Goal: Task Accomplishment & Management: Use online tool/utility

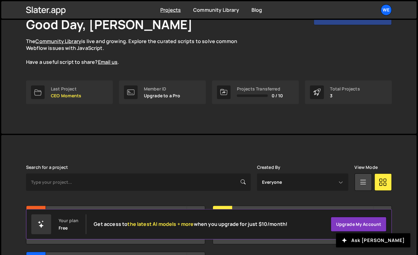
scroll to position [110, 0]
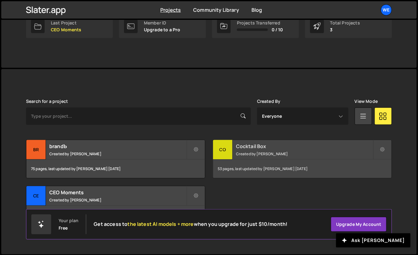
click at [247, 148] on h2 "Cocktail Box" at bounding box center [304, 146] width 137 height 7
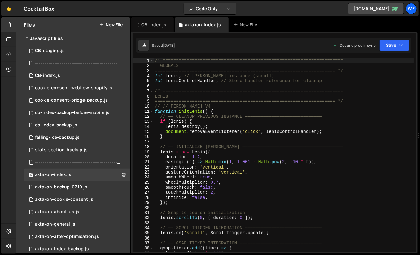
scroll to position [473, 0]
click at [109, 22] on button "New File" at bounding box center [110, 24] width 23 height 5
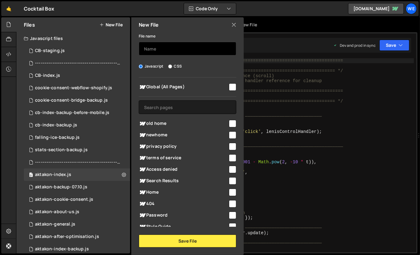
click at [166, 49] on input "text" at bounding box center [188, 49] width 98 height 14
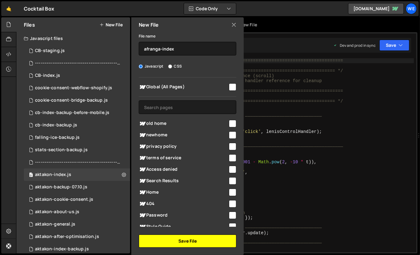
click at [196, 240] on button "Save File" at bounding box center [188, 241] width 98 height 13
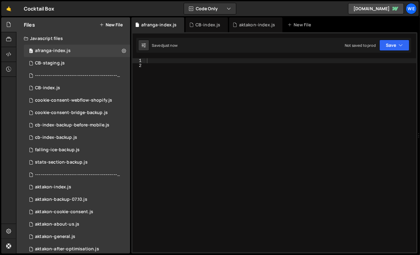
click at [109, 20] on div "Files New File" at bounding box center [73, 24] width 114 height 15
click at [110, 24] on button "New File" at bounding box center [110, 24] width 23 height 5
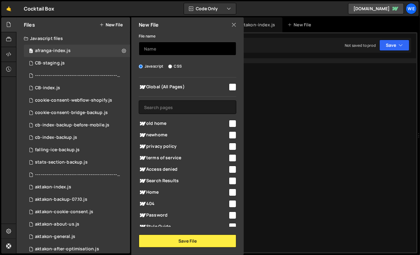
click at [178, 51] on input "text" at bounding box center [188, 49] width 98 height 14
paste input "----"
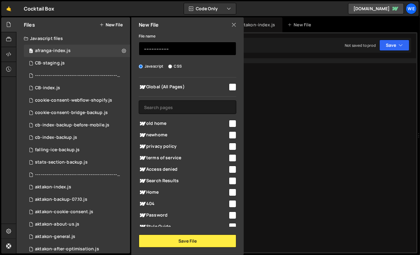
paste input "----"
type input "------------------------a"
paste input "------------------------"
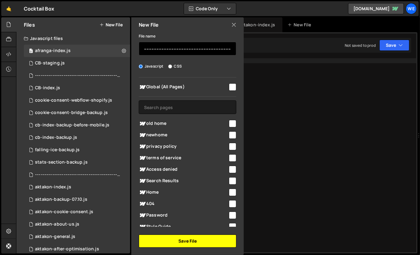
type input "------------------------------------------------------------------------"
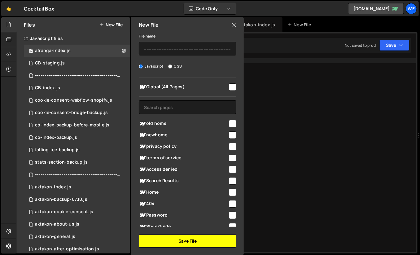
click at [187, 243] on button "Save File" at bounding box center [188, 241] width 98 height 13
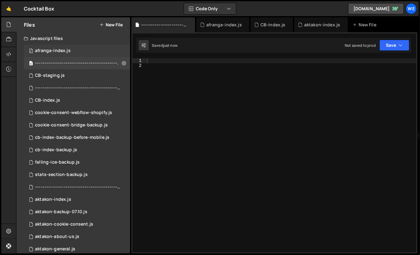
click at [75, 50] on div "0 afranga-index.js 0" at bounding box center [77, 51] width 106 height 12
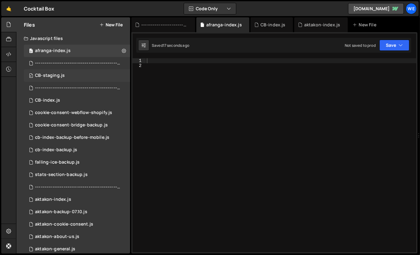
click at [69, 76] on div "0 CB-staging.js 0" at bounding box center [77, 75] width 106 height 12
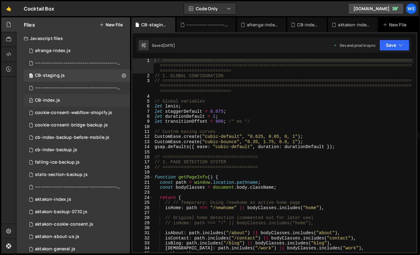
click at [70, 100] on div "0 CB-index.js 0" at bounding box center [77, 100] width 106 height 12
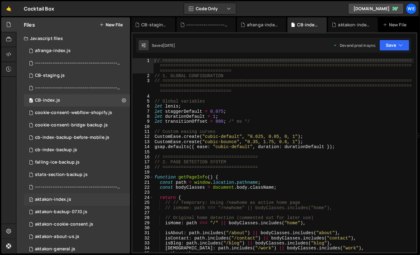
click at [54, 201] on div "aktakon-index.js" at bounding box center [53, 200] width 36 height 6
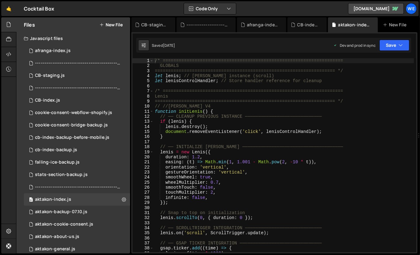
scroll to position [473, 0]
click at [71, 99] on div "0 CB-index.js 0" at bounding box center [77, 100] width 106 height 12
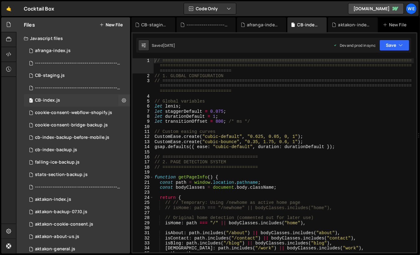
scroll to position [0, 0]
click at [214, 102] on div "// ============================================================================…" at bounding box center [283, 165] width 261 height 214
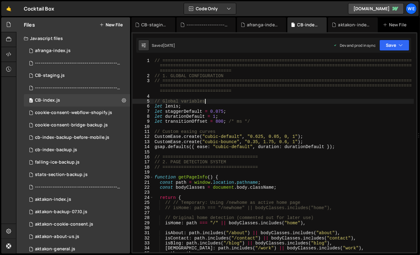
type textarea "initScript();"
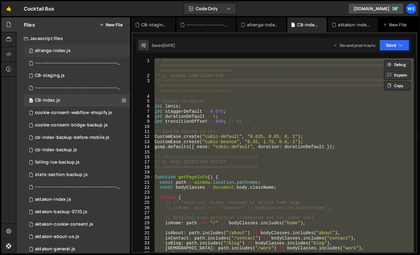
click at [92, 47] on div "0 afranga-index.js 0" at bounding box center [77, 51] width 106 height 12
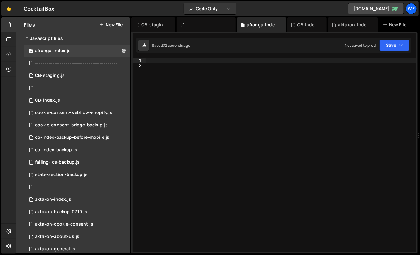
click at [194, 84] on div at bounding box center [281, 160] width 271 height 204
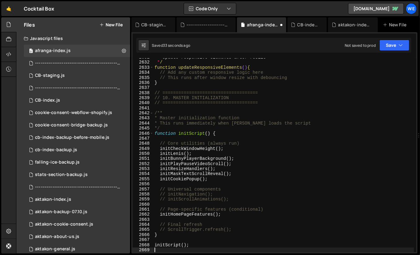
scroll to position [9957, 0]
click at [337, 147] on div "* Update responsive elements after resize */ function updateResponsiveElements …" at bounding box center [283, 157] width 261 height 204
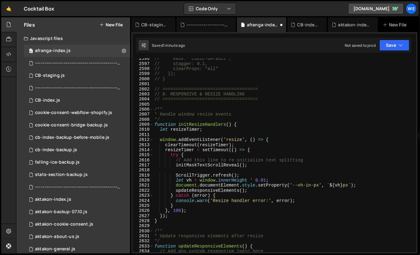
scroll to position [9874, 0]
click at [234, 178] on div "// ease: "cubic-default", // stagger: 0.1, // clearProps: "all" // }); // } // …" at bounding box center [283, 158] width 261 height 204
click at [241, 128] on div "// ease: "cubic-default", // stagger: 0.1, // clearProps: "all" // }); // } // …" at bounding box center [283, 158] width 261 height 204
click at [244, 122] on div "// ease: "cubic-default", // stagger: 0.1, // clearProps: "all" // }); // } // …" at bounding box center [283, 158] width 261 height 204
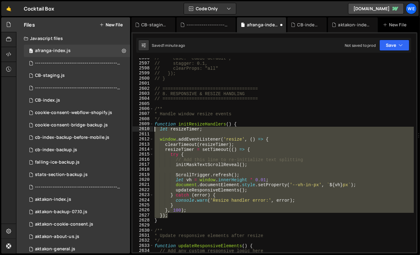
drag, startPoint x: 173, startPoint y: 217, endPoint x: 151, endPoint y: 130, distance: 89.9
click at [151, 130] on div "function initResizeHandlers() { 2596 2597 2598 2599 2600 2601 2602 2603 2604 26…" at bounding box center [275, 155] width 284 height 194
type textarea "let resizeTimer;"
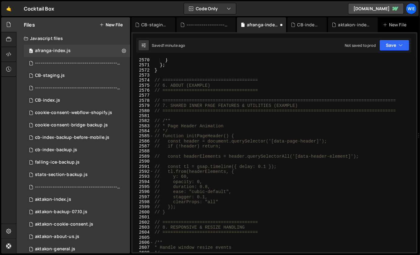
scroll to position [9839, 0]
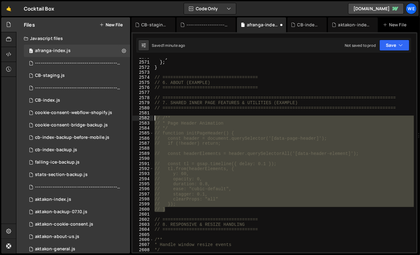
drag, startPoint x: 174, startPoint y: 211, endPoint x: 157, endPoint y: 114, distance: 98.8
click at [155, 117] on div "} } ; } // ==================================== // 6. ABOUT (EXAMPLE) // ======…" at bounding box center [283, 157] width 261 height 204
type textarea "// /** // * Page Header Animation"
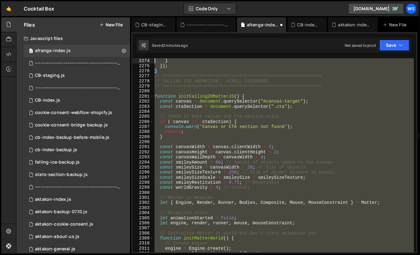
scroll to position [8767, 0]
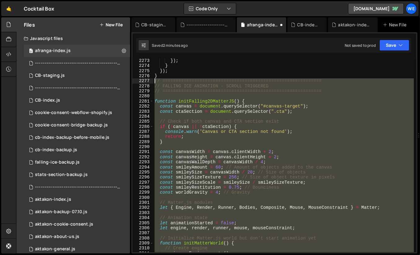
drag, startPoint x: 164, startPoint y: 206, endPoint x: 147, endPoint y: 81, distance: 126.2
click at [147, 81] on div "2273 2274 2275 2276 2277 2278 2279 2280 2281 2282 2283 2284 2285 2286 2287 2288…" at bounding box center [275, 155] width 284 height 194
type textarea "// ============================================================ // FALLING ICE …"
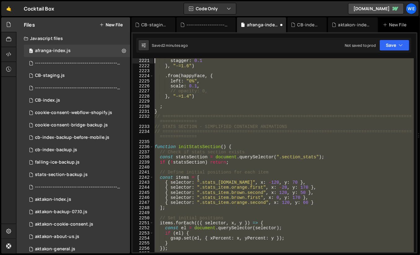
scroll to position [9622, 0]
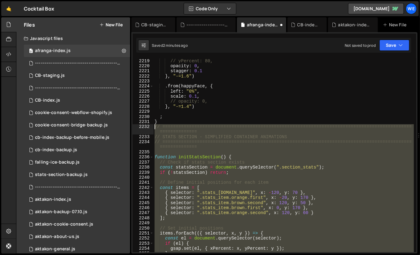
drag, startPoint x: 167, startPoint y: 207, endPoint x: 154, endPoint y: 127, distance: 81.0
click at [154, 127] on div "// yPercent: 80, opacity : 0 , stagger : 0.1 } , "-=1.6" ) . from ( happyFace ,…" at bounding box center [283, 160] width 261 height 204
type textarea "// ============================================================================…"
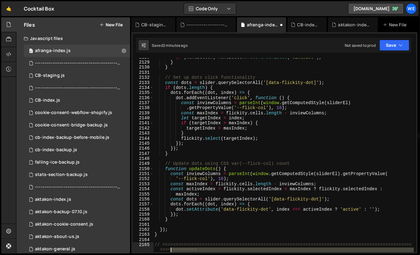
scroll to position [9452, 0]
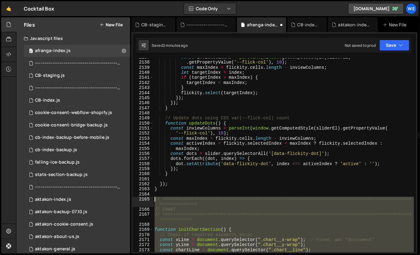
drag, startPoint x: 156, startPoint y: 127, endPoint x: 154, endPoint y: 198, distance: 71.0
click at [154, 198] on div "const inviewColumns = parseInt ( window . getComputedStyle ( sliderEl ) . getPr…" at bounding box center [283, 157] width 261 height 204
type textarea "// ============================================================================…"
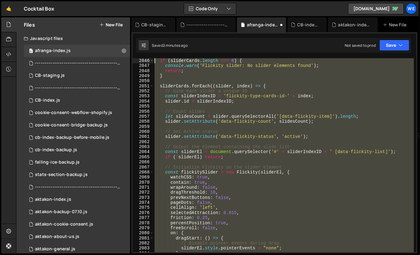
scroll to position [9201, 0]
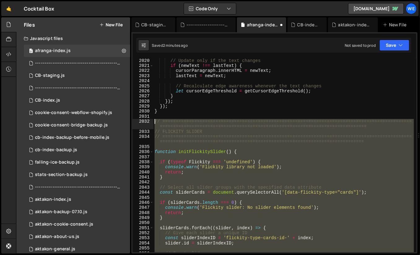
drag, startPoint x: 162, startPoint y: 201, endPoint x: 136, endPoint y: 122, distance: 82.5
click at [136, 122] on div "2020 2021 2022 2023 2024 2025 2026 2027 2028 2029 2030 2031 2032 2033 2034 2035…" at bounding box center [275, 155] width 284 height 194
type textarea "// ============================================================================…"
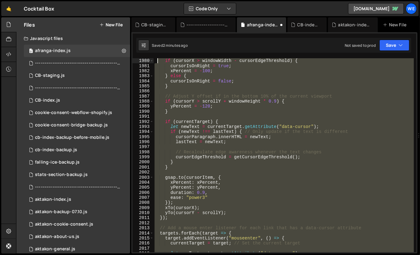
scroll to position [9410, 0]
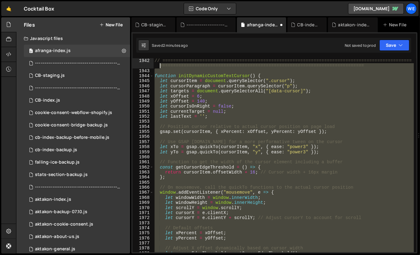
drag, startPoint x: 175, startPoint y: 125, endPoint x: 149, endPoint y: 60, distance: 69.8
click at [149, 60] on div "1942 1943 1944 1945 1946 1947 1948 1949 1950 1951 1952 1953 1954 1955 1956 1957…" at bounding box center [275, 155] width 284 height 194
type textarea "// ============================================================================…"
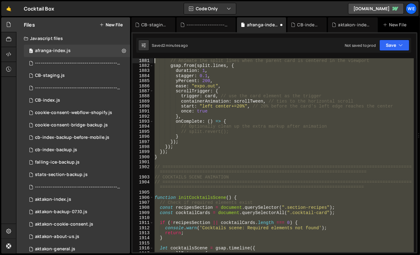
scroll to position [9517, 0]
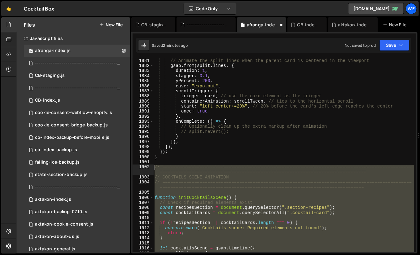
drag, startPoint x: 161, startPoint y: 169, endPoint x: 140, endPoint y: 168, distance: 20.8
click at [140, 168] on div "1881 1882 1883 1884 1885 1886 1887 1888 1889 1890 1891 1892 1893 1894 1895 1896…" at bounding box center [275, 155] width 284 height 194
type textarea "// ============================================================================…"
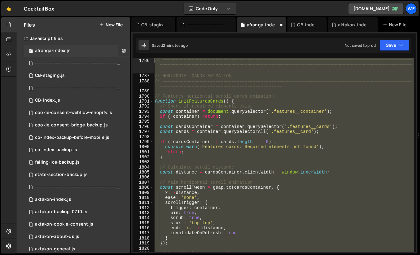
scroll to position [9013, 0]
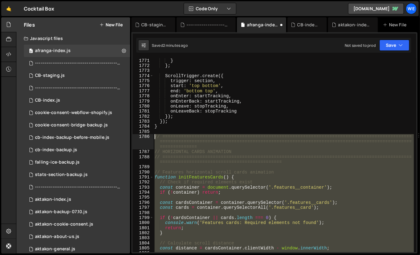
drag, startPoint x: 162, startPoint y: 160, endPoint x: 138, endPoint y: 138, distance: 32.7
click at [138, 138] on div "1771 1772 1773 1774 1775 1776 1777 1778 1779 1780 1781 1782 1783 1784 1785 1786…" at bounding box center [275, 155] width 284 height 194
type textarea "// ============================================================================…"
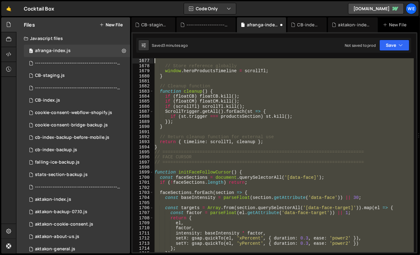
scroll to position [8537, 0]
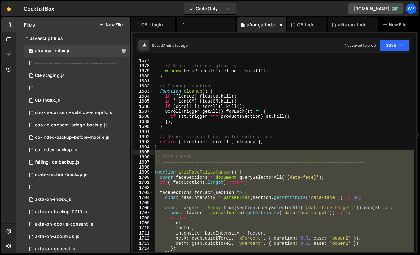
drag, startPoint x: 162, startPoint y: 155, endPoint x: 155, endPoint y: 151, distance: 8.3
click at [155, 151] on div "// Store reference globally window . heroProductsTimeline = scrollTl ; } // Cle…" at bounding box center [283, 160] width 261 height 204
type textarea "// ============================================================================…"
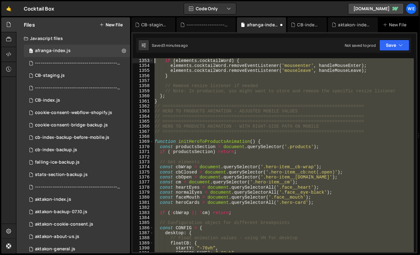
scroll to position [6798, 0]
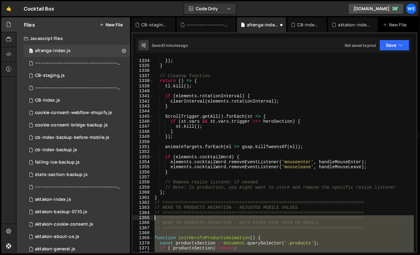
drag, startPoint x: 160, startPoint y: 159, endPoint x: 150, endPoint y: 215, distance: 57.2
click at [150, 215] on div "1334 1335 1336 1337 1338 1339 1340 1341 1342 1343 1344 1345 1346 1347 1348 1349…" at bounding box center [275, 155] width 284 height 194
type textarea "// ============================================================================…"
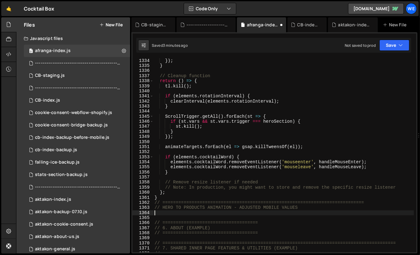
type textarea "// HERO TO PRODUCTS ANIMATION - ADJUSTED MOBILE VALUES"
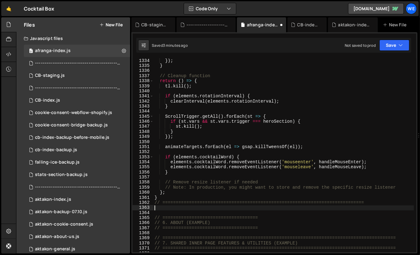
type textarea "// ============================================================================"
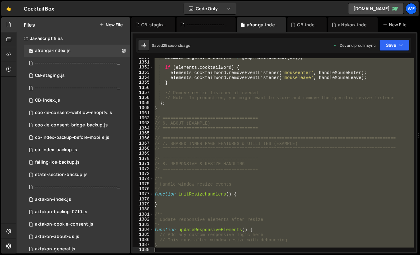
scroll to position [6882, 0]
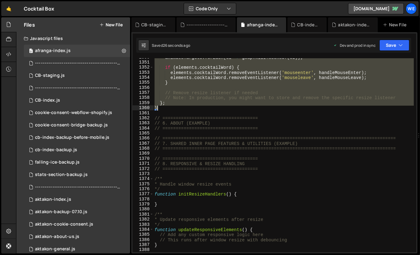
drag, startPoint x: 154, startPoint y: 73, endPoint x: 175, endPoint y: 109, distance: 42.3
click at [175, 109] on div "animateTargets . forEach ( el => gsap . killTweensOf ( el )) ; if ( elements . …" at bounding box center [283, 157] width 261 height 204
type textarea "}; }"
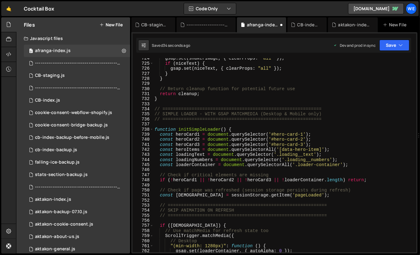
scroll to position [3673, 0]
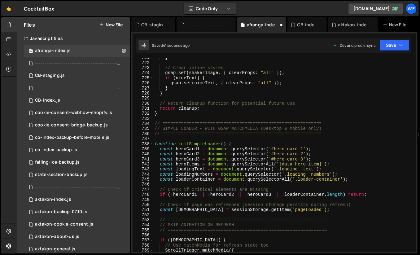
drag, startPoint x: 152, startPoint y: 121, endPoint x: 198, endPoint y: 167, distance: 65.3
click at [198, 168] on div "721 722 723 724 725 726 727 728 729 730 731 732 733 734 735 736 737 738 739 740…" at bounding box center [275, 155] width 284 height 194
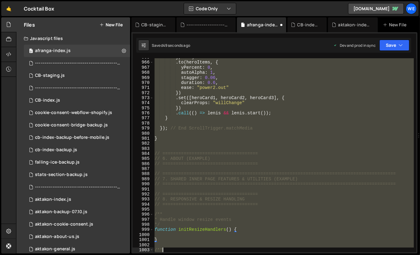
scroll to position [4966, 0]
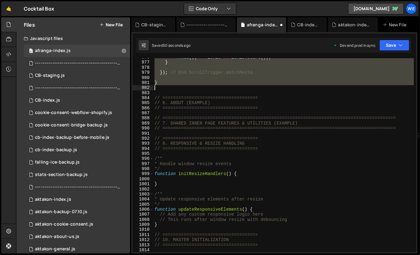
drag, startPoint x: 155, startPoint y: 123, endPoint x: 184, endPoint y: 86, distance: 46.7
click at [184, 86] on div ". call (( ) => lenis && lenis . start ( )) ; } }) ; // End ScrollTrigger.matchM…" at bounding box center [283, 157] width 261 height 204
type textarea "}"
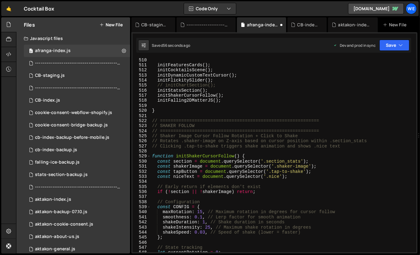
scroll to position [2603, 0]
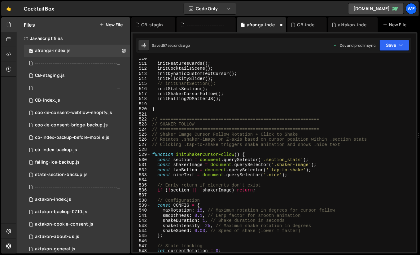
click at [151, 118] on div "522" at bounding box center [142, 119] width 18 height 5
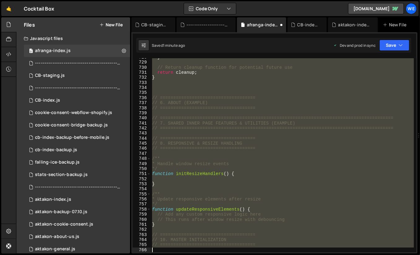
scroll to position [3709, 0]
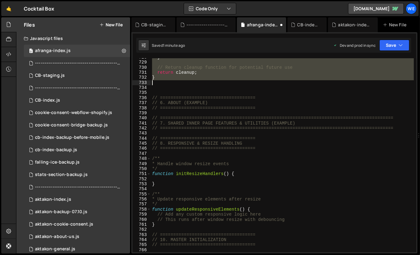
drag, startPoint x: 152, startPoint y: 118, endPoint x: 165, endPoint y: 85, distance: 35.7
click at [165, 85] on div "} // Return cleanup function for potential future use return cleanup ; } // ===…" at bounding box center [282, 157] width 263 height 204
type textarea "}"
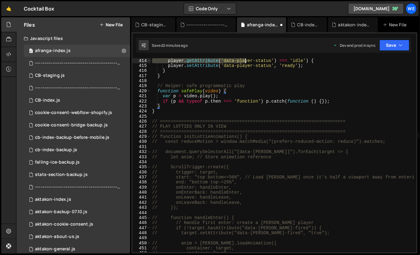
scroll to position [2058, 0]
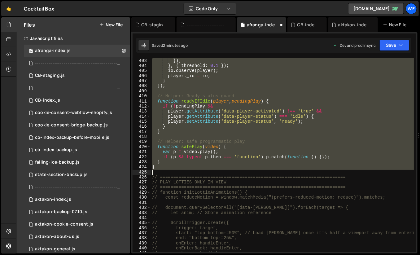
drag, startPoint x: 152, startPoint y: 167, endPoint x: 239, endPoint y: 173, distance: 87.0
click at [239, 173] on div "}) ; } , { threshold : 0.1 }) ; io . observe ( player ) ; player . _io = io ; }…" at bounding box center [282, 160] width 263 height 204
type textarea "}"
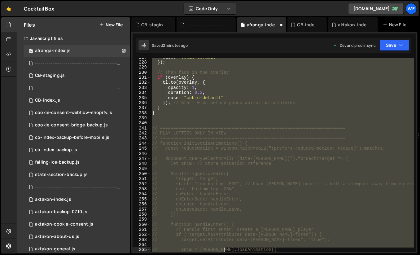
scroll to position [1174, 0]
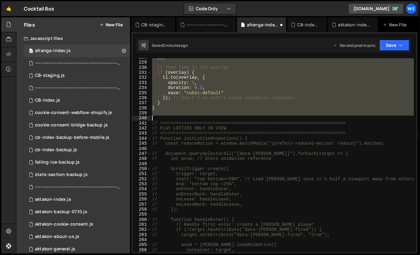
drag, startPoint x: 152, startPoint y: 129, endPoint x: 197, endPoint y: 118, distance: 45.8
click at [197, 118] on div "}) ; // Then fade in the overlay if ( overlay ) { tl . to ( overlay , { opacity…" at bounding box center [282, 157] width 263 height 204
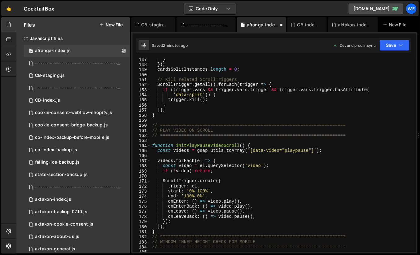
scroll to position [761, 0]
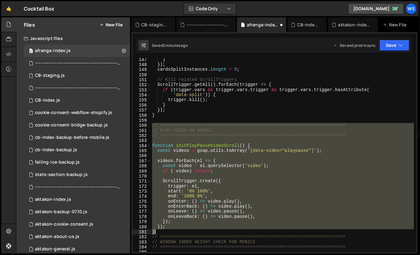
drag, startPoint x: 152, startPoint y: 125, endPoint x: 182, endPoint y: 234, distance: 113.4
click at [182, 234] on div "} }) ; cardsSplitInstances . length = 0 ; // Kill related ScrollTriggers Scroll…" at bounding box center [282, 159] width 263 height 204
type textarea "}); }"
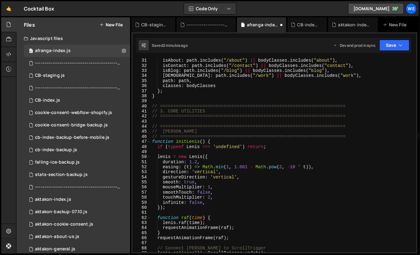
scroll to position [173, 0]
type textarea "// ======================================================================"
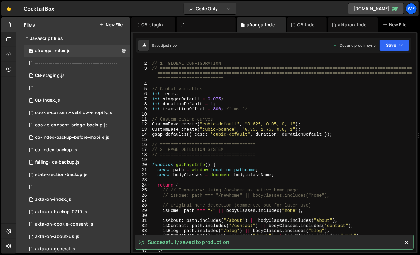
scroll to position [7, 0]
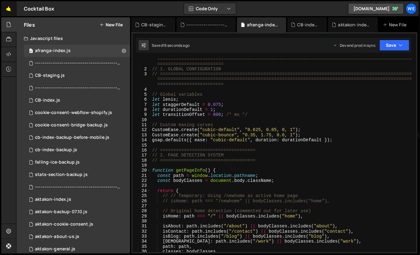
click at [10, 8] on link "🤙" at bounding box center [8, 8] width 15 height 15
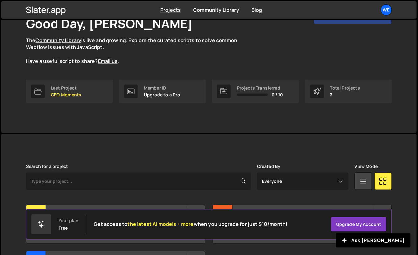
scroll to position [110, 0]
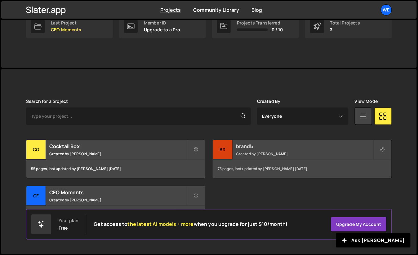
click at [251, 144] on h2 "brandЪ" at bounding box center [304, 146] width 137 height 7
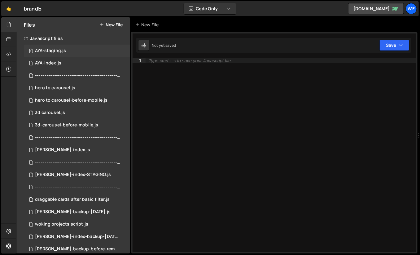
click at [87, 52] on div "0 AYA-staging.js 0" at bounding box center [77, 51] width 106 height 12
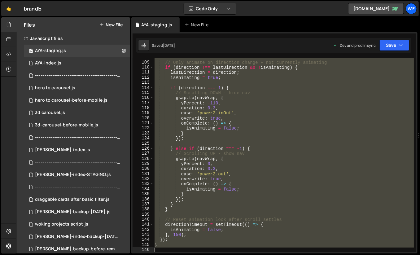
scroll to position [571, 0]
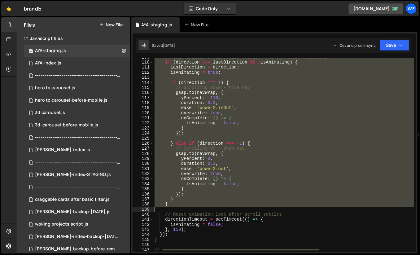
drag, startPoint x: 154, startPoint y: 89, endPoint x: 237, endPoint y: 209, distance: 146.3
click at [237, 208] on div "// Only animate on direction change + not currently animating if ( direction !=…" at bounding box center [283, 157] width 261 height 204
type textarea "}"
click at [237, 209] on div "// Only animate on direction change + not currently animating if ( direction !=…" at bounding box center [283, 157] width 261 height 204
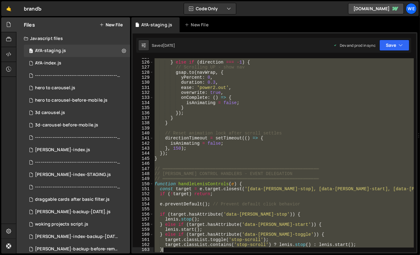
scroll to position [683, 0]
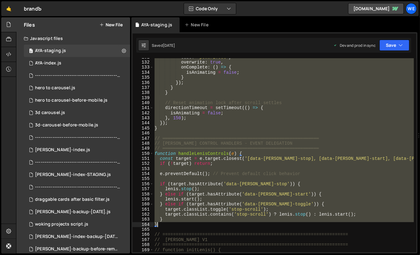
drag, startPoint x: 156, startPoint y: 78, endPoint x: 228, endPoint y: 223, distance: 162.6
click at [228, 223] on div "ease : 'power2.out' , overwrite : true , onComplete : ( ) => { isAnimating = fa…" at bounding box center [283, 157] width 261 height 204
type textarea "} }"
click at [11, 7] on link "🤙" at bounding box center [8, 8] width 15 height 15
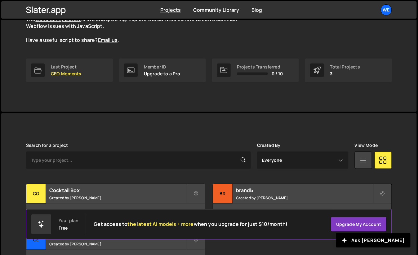
scroll to position [110, 0]
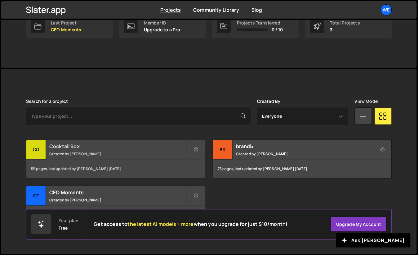
click at [99, 148] on h2 "Cocktail Box" at bounding box center [117, 146] width 137 height 7
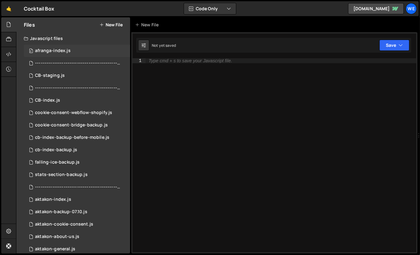
click at [79, 53] on div "0 afranga-index.js 0" at bounding box center [77, 51] width 106 height 12
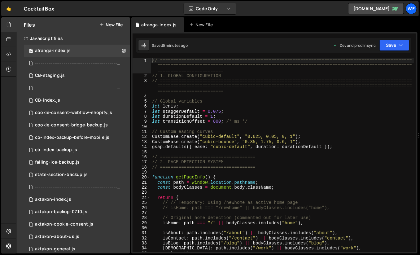
click at [321, 190] on div "// ============================================================================…" at bounding box center [282, 165] width 263 height 214
type textarea "const bodyClasses = document.body.className;"
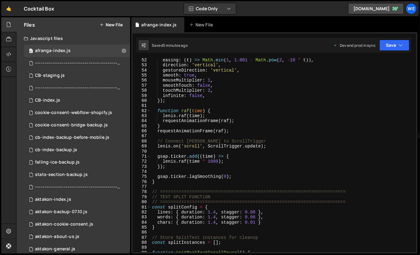
scroll to position [280, 0]
click at [273, 187] on div "easing : ( t ) => Math . min ( 1 , 1.001 - Math . pow ( 2 , - 10 * t )) , direc…" at bounding box center [282, 159] width 263 height 204
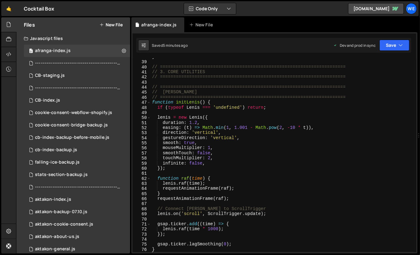
scroll to position [193, 0]
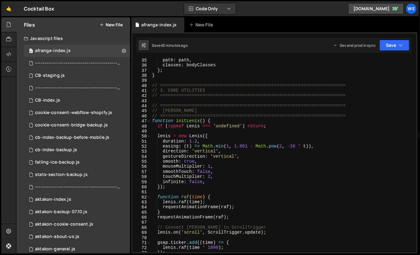
click at [159, 99] on div "path : path , classes : bodyClasses } ; } // ==================================…" at bounding box center [282, 160] width 263 height 204
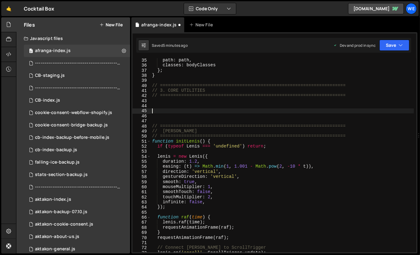
paste textarea "}"
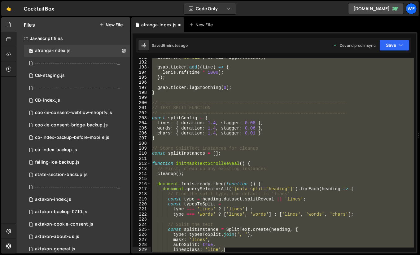
scroll to position [1017, 0]
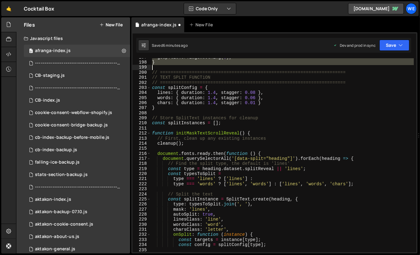
drag, startPoint x: 152, startPoint y: 117, endPoint x: 220, endPoint y: 69, distance: 82.9
click at [220, 69] on div "gsap . ticker . lagSmoothing ( 0 ) ; } // =====================================…" at bounding box center [282, 157] width 263 height 204
click at [220, 78] on div "// gsap.ticker.lagSmoothing(0); // } // =======================================…" at bounding box center [282, 157] width 263 height 204
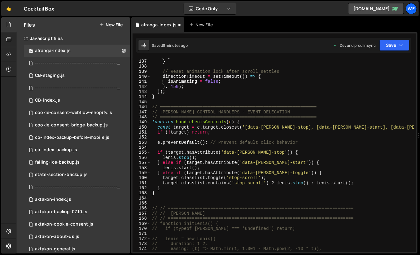
scroll to position [708, 0]
click at [257, 121] on div "} } // Reset animation lock after scroll settles directionTimeout = setTimeout …" at bounding box center [282, 156] width 263 height 204
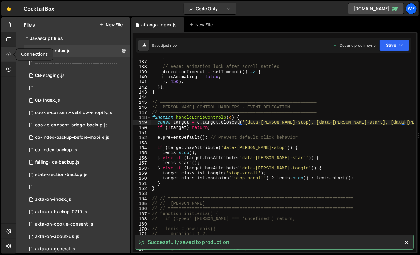
type textarea "const target = e.target.closest('[data-lenis-stop], [data-lenis-start], [data-l…"
click at [9, 54] on icon at bounding box center [8, 54] width 5 height 7
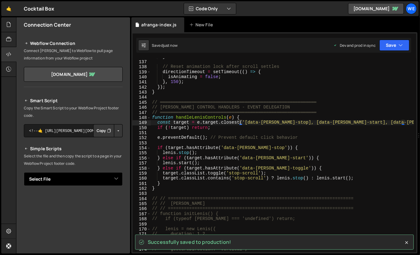
click at [73, 182] on select "Select File afranga-index.js --------------------------------------------------…" at bounding box center [73, 179] width 99 height 14
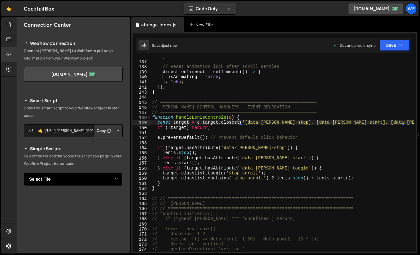
select select "48276"
click at [24, 172] on select "Select File afranga-index.js --------------------------------------------------…" at bounding box center [73, 179] width 99 height 14
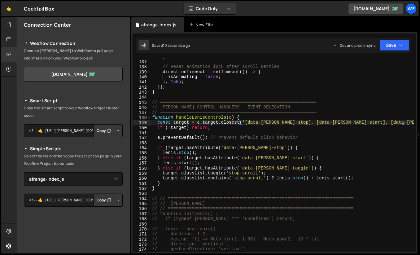
click at [116, 201] on button "Button group with nested dropdown" at bounding box center [118, 200] width 9 height 13
click at [101, 219] on link "Copy Production Script" at bounding box center [92, 220] width 61 height 9
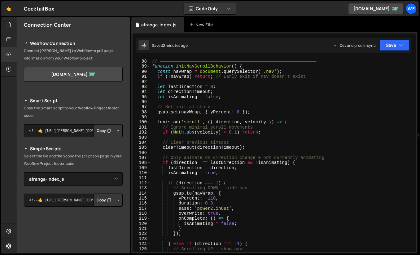
scroll to position [448, 0]
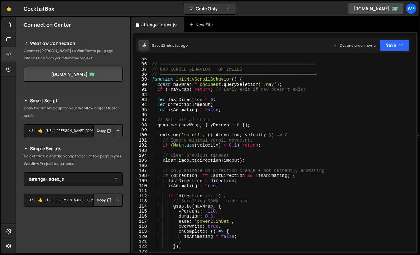
click at [274, 85] on div "// ═══════════════════════════════════════════════════════════ // NAV SCROLL BE…" at bounding box center [282, 159] width 263 height 204
drag, startPoint x: 287, startPoint y: 84, endPoint x: 266, endPoint y: 84, distance: 20.1
click at [266, 84] on div "// ═══════════════════════════════════════════════════════════ // NAV SCROLL BE…" at bounding box center [282, 159] width 263 height 204
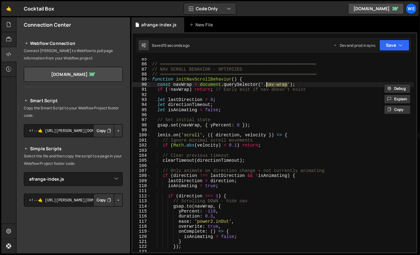
paste textarea "__"
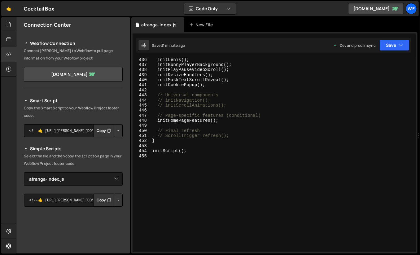
scroll to position [2227, 0]
click at [216, 84] on div "initLenis ( ) ; initBunnyPlayerBackground ( ) ; initPlayPauseVideoScroll ( ) ; …" at bounding box center [282, 158] width 263 height 204
type textarea "initCookiePopup();"
type textarea "initResizeHandlers();"
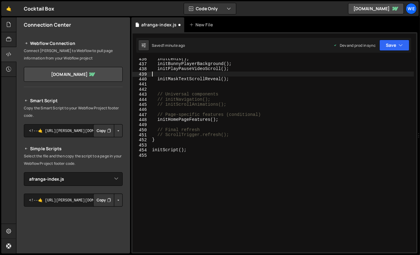
type textarea "initPlayPauseVideoScroll();"
type textarea "initBunnyPlayerBackground();"
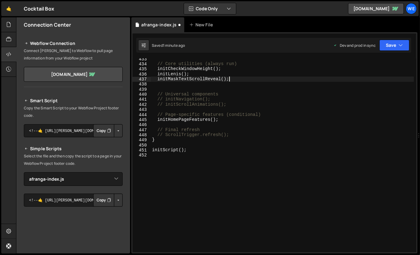
type textarea "// initMaskTextScrollReveal();"
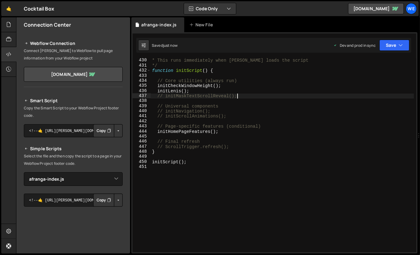
scroll to position [2189, 0]
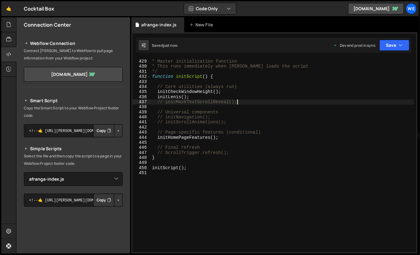
click at [225, 82] on div "/** * Master initialization function * This runs immediately when Slater loads …" at bounding box center [282, 156] width 263 height 204
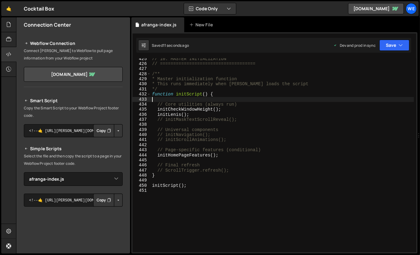
scroll to position [2171, 0]
click at [232, 107] on div "// 10. MASTER INITIALIZATION // ==================================== /** * Mast…" at bounding box center [282, 158] width 263 height 204
type textarea "initCheckWindowHeight();"
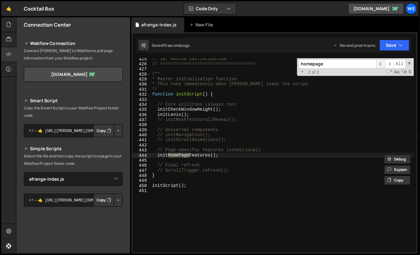
type input "homepage"
click at [381, 64] on span "​" at bounding box center [380, 63] width 9 height 9
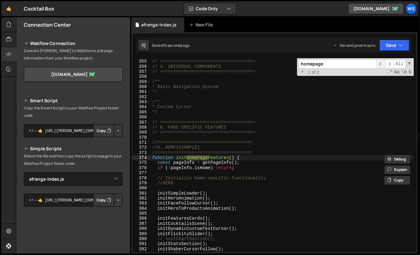
scroll to position [1814, 0]
click at [265, 163] on div "// ==================================== // 4. UNIVERSAL COMPONENTS // =========…" at bounding box center [282, 156] width 263 height 204
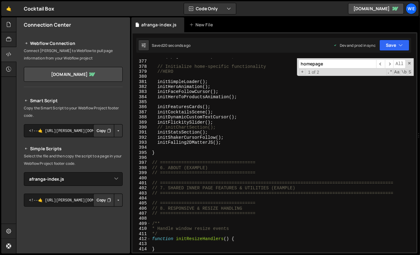
scroll to position [1926, 0]
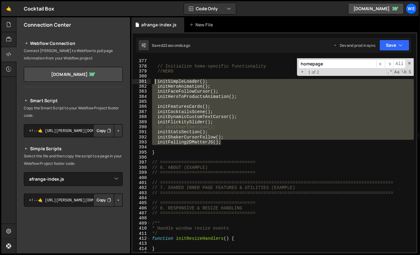
drag, startPoint x: 230, startPoint y: 142, endPoint x: 154, endPoint y: 81, distance: 96.9
click at [154, 81] on div "if ( ! pageInfo . isHome ) return ; // Initialize home-specific functionality /…" at bounding box center [282, 156] width 263 height 204
type textarea "initSimpleLoader(); initHeroAnimation();"
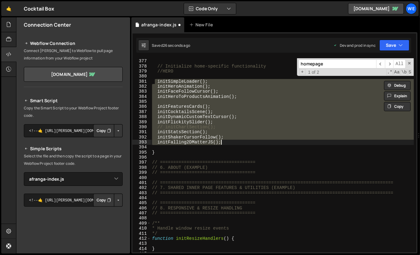
click at [229, 135] on div "if ( ! pageInfo . isHome ) return ; // Initialize home-specific functionality /…" at bounding box center [282, 156] width 263 height 204
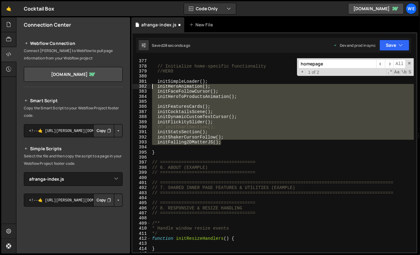
drag, startPoint x: 226, startPoint y: 143, endPoint x: 152, endPoint y: 87, distance: 92.6
click at [152, 87] on div "if ( ! pageInfo . isHome ) return ; // Initialize home-specific functionality /…" at bounding box center [282, 156] width 263 height 204
type textarea "initHeroAnimation(); initFaceFollowCursor();"
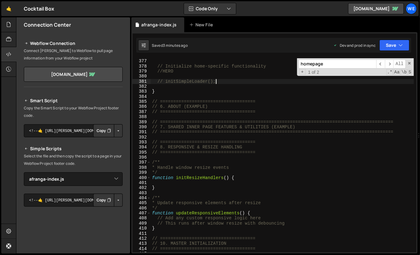
click at [259, 166] on div "if ( ! pageInfo . isHome ) return ; // Initialize home-specific functionality /…" at bounding box center [282, 156] width 263 height 204
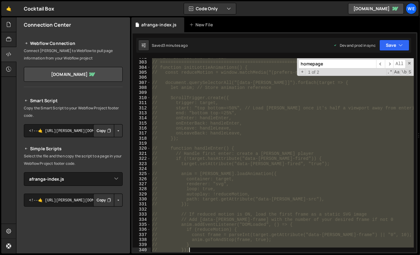
scroll to position [1646, 0]
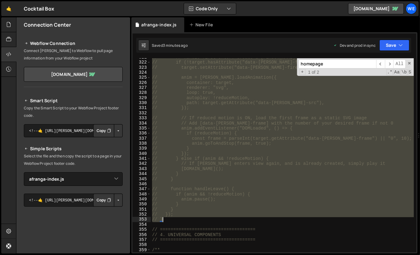
drag, startPoint x: 152, startPoint y: 119, endPoint x: 222, endPoint y: 219, distance: 121.6
click at [222, 219] on div "// // Handle first enter: create a lottie player // if (!target.hasAttribute("d…" at bounding box center [282, 157] width 263 height 204
type textarea "// }); // }"
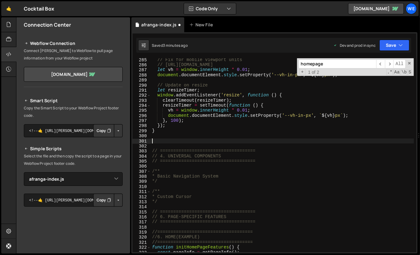
scroll to position [1454, 0]
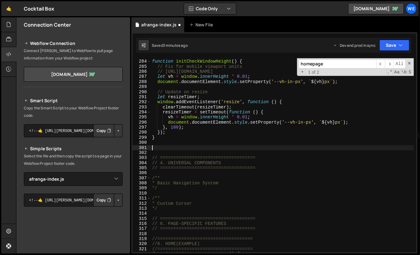
drag, startPoint x: 150, startPoint y: 152, endPoint x: 175, endPoint y: 184, distance: 40.6
click at [175, 185] on div "283 284 285 286 287 288 289 290 291 292 293 294 295 296 297 298 299 300 301 302…" at bounding box center [275, 155] width 284 height 194
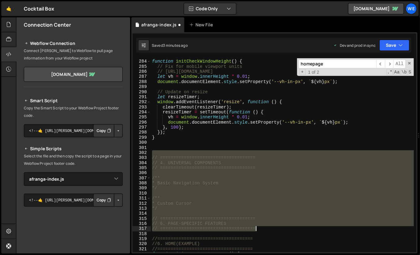
drag, startPoint x: 153, startPoint y: 154, endPoint x: 266, endPoint y: 228, distance: 135.6
click at [266, 228] on div "function initCheckWindowHeight ( ) { // Fix for mobile viewport units // https:…" at bounding box center [282, 156] width 263 height 204
type textarea "// 6. PAGE-SPECIFIC FEATURES // ===================================="
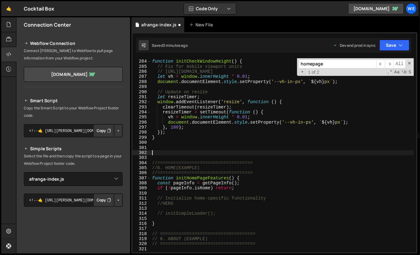
paste textarea "});"
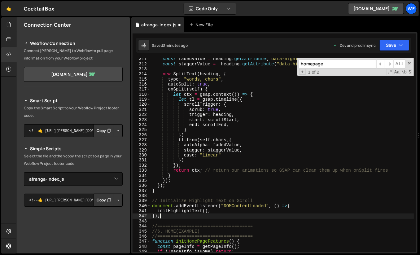
scroll to position [1594, 0]
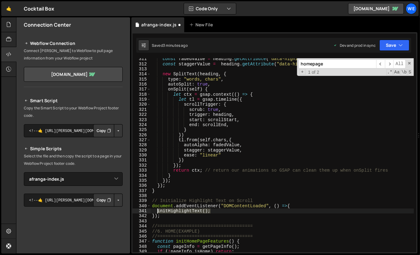
drag, startPoint x: 213, startPoint y: 212, endPoint x: 156, endPoint y: 211, distance: 56.7
click at [156, 211] on div "const fadedValue = heading . getAttribute ( "data-highlight-fade" ) || 0.2 // O…" at bounding box center [282, 158] width 263 height 204
type textarea "initHighlightText();"
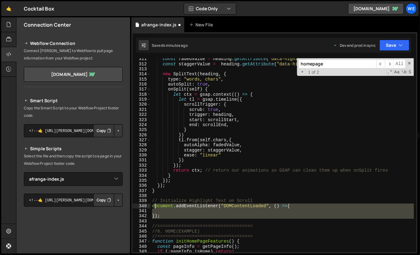
drag, startPoint x: 165, startPoint y: 220, endPoint x: 152, endPoint y: 202, distance: 22.3
click at [152, 202] on div "const fadedValue = heading . getAttribute ( "data-highlight-fade" ) || 0.2 // O…" at bounding box center [282, 158] width 263 height 204
type textarea "// Initialize Highlight Text on Scroll document.addEventListener("DOMContentLoa…"
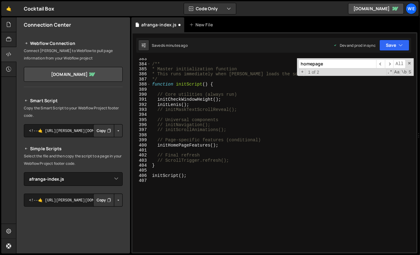
scroll to position [1958, 0]
click at [195, 106] on div "/** * Master initialization function * This runs immediately when Slater loads …" at bounding box center [282, 158] width 263 height 204
type textarea "initLenis();"
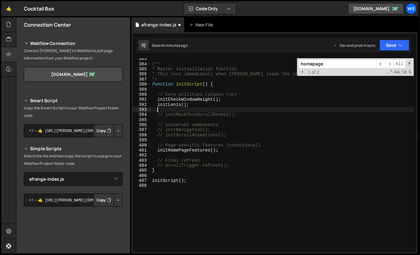
paste textarea "initHighlightText();"
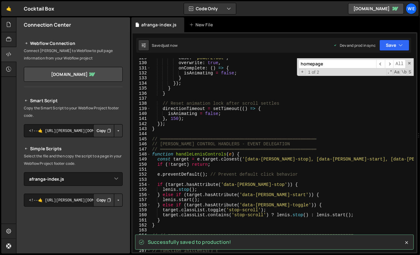
scroll to position [671, 0]
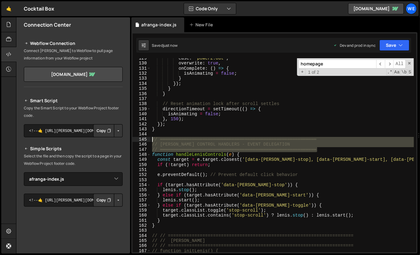
drag, startPoint x: 319, startPoint y: 149, endPoint x: 153, endPoint y: 140, distance: 166.9
click at [153, 140] on div "ease : 'power2.out' , overwrite : true , onComplete : ( ) => { isAnimating = fa…" at bounding box center [282, 158] width 263 height 204
click at [250, 122] on div "ease : 'power2.out' , overwrite : true , onComplete : ( ) => { isAnimating = fa…" at bounding box center [282, 158] width 263 height 204
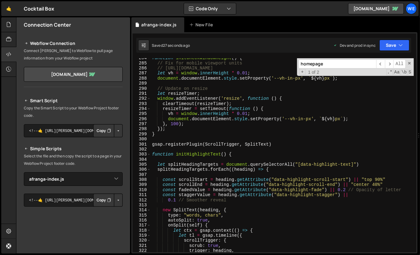
scroll to position [1457, 0]
click at [279, 146] on div "function initCheckWindowHeight ( ) { // Fix for mobile viewport units // https:…" at bounding box center [282, 158] width 263 height 204
type textarea "gsap.registerPlugin(ScrollTrigger, SplitText)"
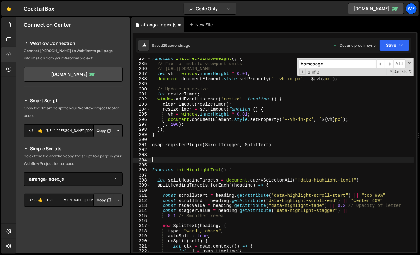
paste textarea "// ═══════════════════════════════════════════════════════════"
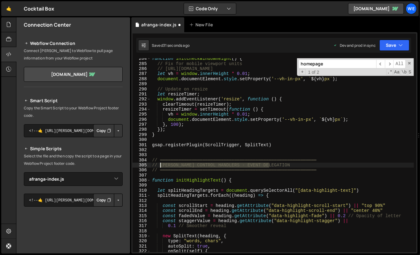
drag, startPoint x: 275, startPoint y: 166, endPoint x: 159, endPoint y: 164, distance: 115.6
click at [159, 164] on div "function initCheckWindowHeight ( ) { // Fix for mobile viewport units // https:…" at bounding box center [282, 158] width 263 height 204
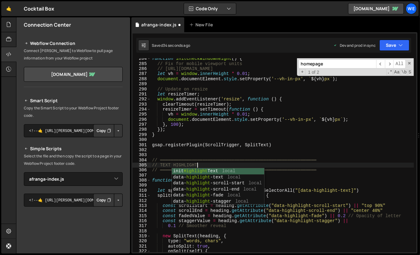
click at [312, 129] on div "function initCheckWindowHeight ( ) { // Fix for mobile viewport units // https:…" at bounding box center [282, 158] width 263 height 204
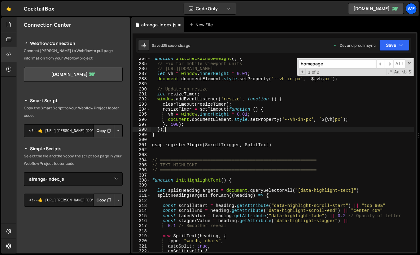
scroll to position [0, 1]
click at [276, 146] on div "function initCheckWindowHeight ( ) { // Fix for mobile viewport units // https:…" at bounding box center [282, 158] width 263 height 204
type textarea "gsap.registerPlugin(ScrollTrigger, SplitText)"
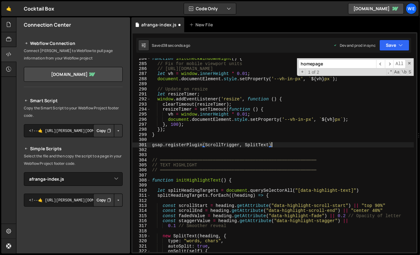
scroll to position [0, 0]
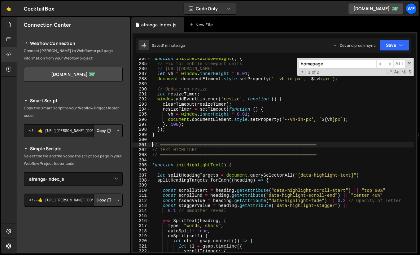
click at [285, 131] on div "function initCheckWindowHeight ( ) { // Fix for mobile viewport units // https:…" at bounding box center [282, 158] width 263 height 204
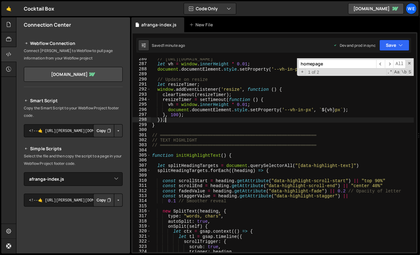
scroll to position [1474, 0]
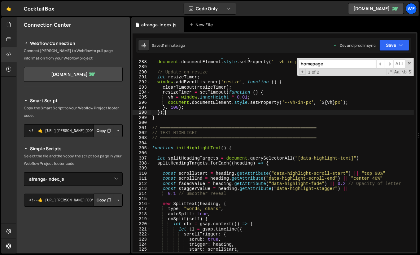
click at [346, 183] on div "let vh = window . innerHeight * 0.01 ; document . documentElement . style . set…" at bounding box center [282, 156] width 263 height 204
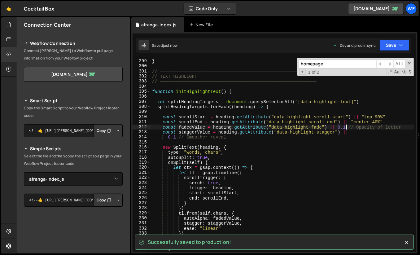
scroll to position [1532, 0]
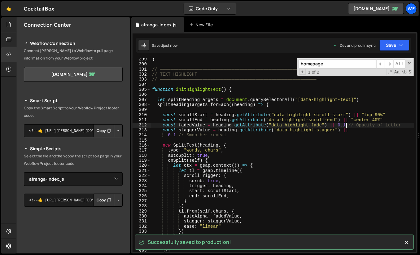
type textarea "const fadedValue = heading.getAttribute("data-highlight-fade") || 0.1 // Opacit…"
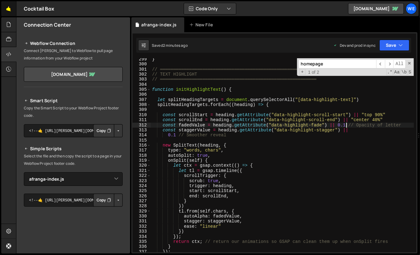
click at [11, 9] on link "🤙" at bounding box center [8, 8] width 15 height 15
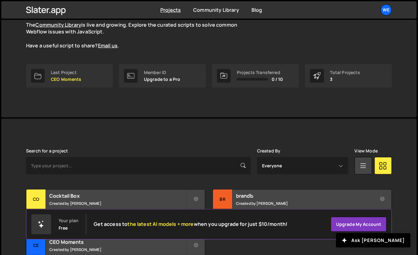
scroll to position [110, 0]
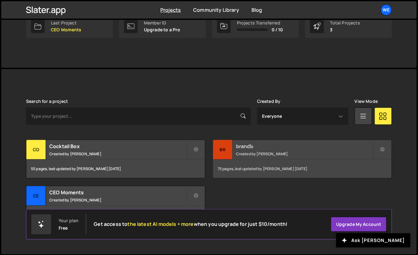
click at [257, 148] on h2 "brandЪ" at bounding box center [304, 146] width 137 height 7
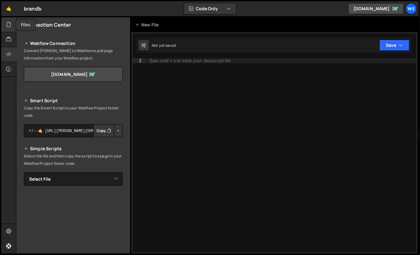
click at [2, 23] on div at bounding box center [8, 24] width 15 height 15
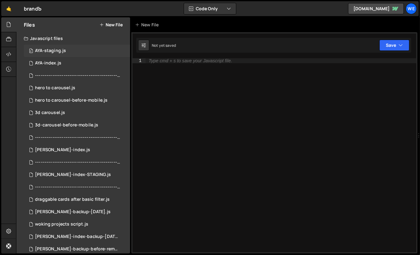
click at [64, 53] on div "AYA-staging.js" at bounding box center [50, 51] width 31 height 6
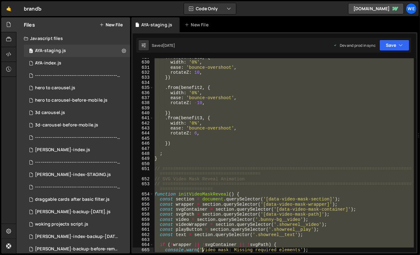
scroll to position [3319, 0]
drag, startPoint x: 155, startPoint y: 135, endPoint x: 202, endPoint y: 248, distance: 121.7
click at [202, 248] on div ". from ( benefit1 , { width : '0%' , ease : 'bounce-overshoot' , rotateZ : 10 ,…" at bounding box center [283, 157] width 261 height 204
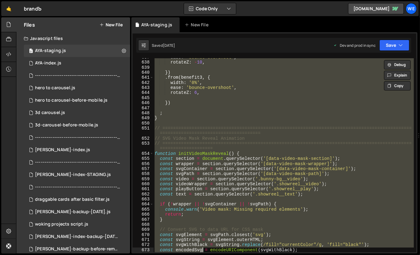
click at [167, 113] on div "ease : 'bounce-overshoot' , rotateZ : - 10 , }) . from ( benefit3 , { width : '…" at bounding box center [283, 157] width 261 height 204
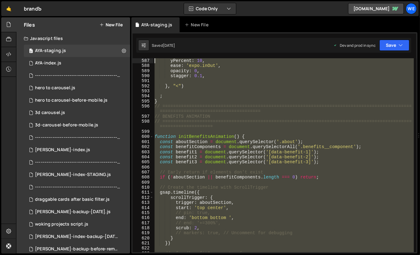
scroll to position [3046, 0]
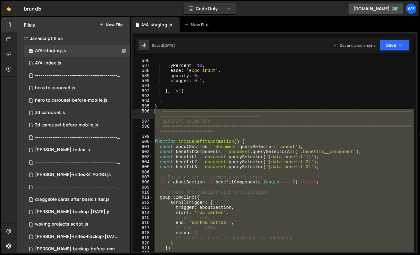
drag, startPoint x: 163, startPoint y: 119, endPoint x: 151, endPoint y: 111, distance: 14.0
click at [151, 111] on div "; 586 587 588 589 590 591 592 593 594 595 596 597 598 599 600 601 602 603 604 6…" at bounding box center [275, 155] width 284 height 194
type textarea "// ============================================================================…"
click at [9, 11] on link "🤙" at bounding box center [8, 8] width 15 height 15
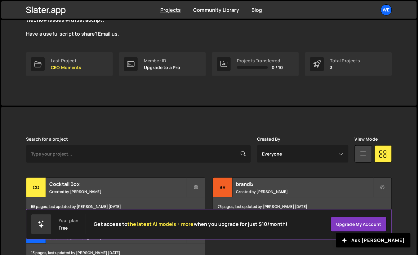
scroll to position [110, 0]
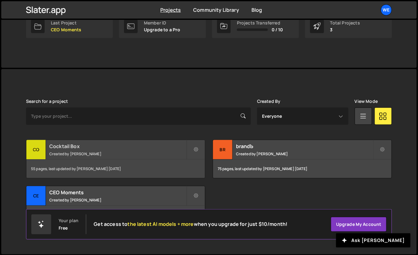
click at [136, 143] on h2 "Cocktail Box" at bounding box center [117, 146] width 137 height 7
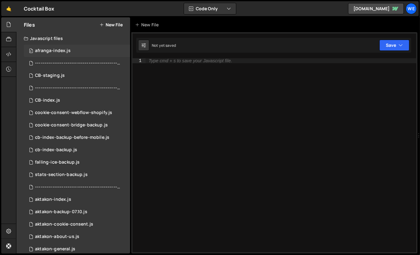
click at [63, 51] on div "afranga-index.js" at bounding box center [53, 51] width 36 height 6
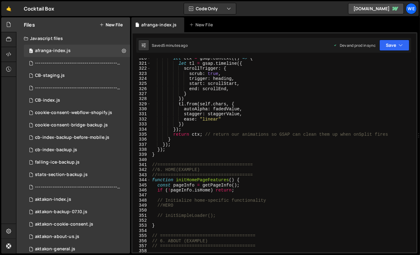
scroll to position [1720, 0]
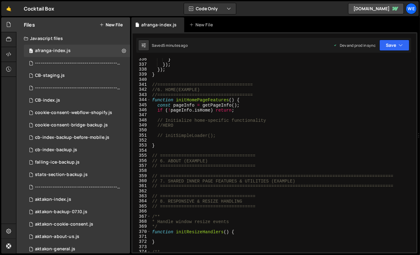
click at [221, 144] on div "} }) ; }) ; } //==================================== //6. HOME(EXAMPLE) //=====…" at bounding box center [282, 159] width 263 height 204
type textarea "}"
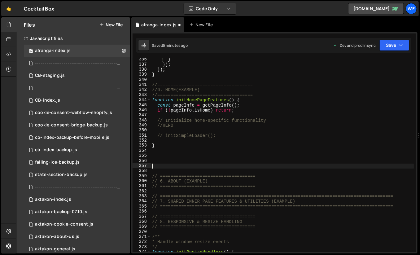
paste textarea "}"
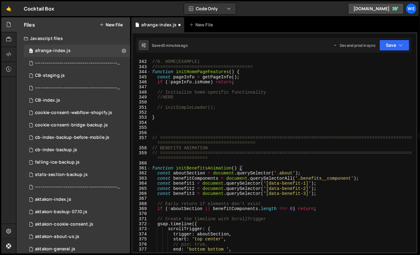
scroll to position [1761, 0]
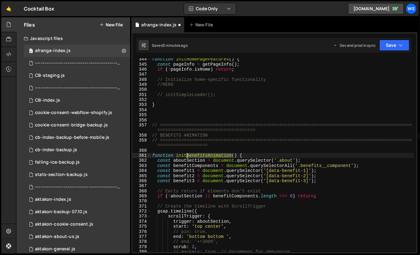
drag, startPoint x: 232, startPoint y: 156, endPoint x: 187, endPoint y: 155, distance: 44.9
click at [187, 155] on div "function initHomePageFeatures ( ) { const pageInfo = getPageInfo ( ) ; if ( ! p…" at bounding box center [282, 159] width 263 height 204
click at [205, 160] on div "function initHomePageFeatures ( ) { const pageInfo = getPageInfo ( ) ; if ( ! p…" at bounding box center [282, 159] width 263 height 204
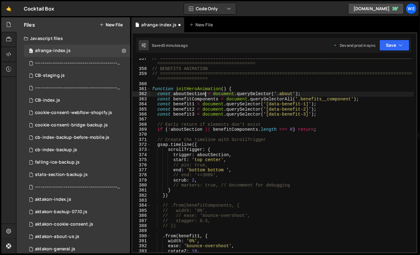
scroll to position [1827, 0]
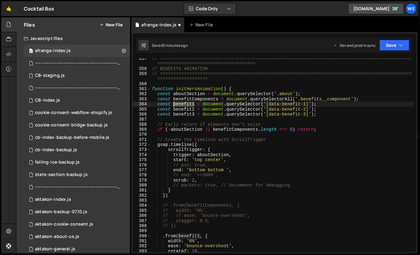
drag, startPoint x: 195, startPoint y: 104, endPoint x: 174, endPoint y: 106, distance: 20.8
click at [174, 106] on div "// ============================================================================…" at bounding box center [282, 160] width 263 height 209
drag, startPoint x: 310, startPoint y: 104, endPoint x: 267, endPoint y: 104, distance: 42.8
click at [267, 104] on div "// ============================================================================…" at bounding box center [282, 160] width 263 height 209
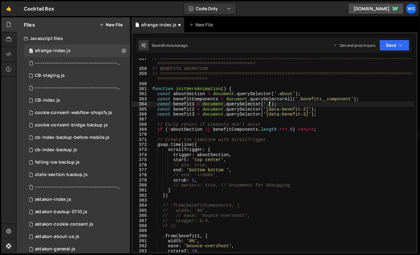
paste textarea "hero__content"
click at [360, 99] on div "// ============================================================================…" at bounding box center [282, 160] width 263 height 209
type textarea "const benefitComponents = document.querySelectorAll('.benefits__component');"
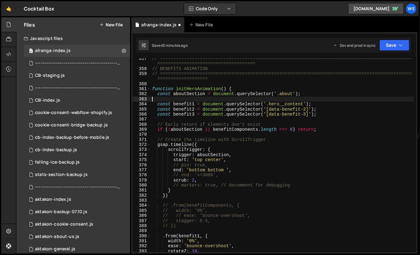
scroll to position [0, 0]
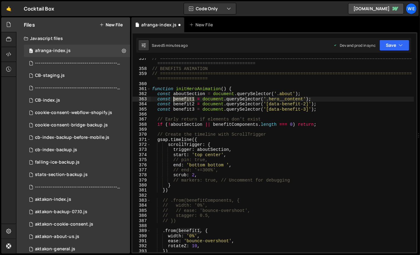
drag, startPoint x: 195, startPoint y: 100, endPoint x: 173, endPoint y: 101, distance: 22.9
click at [173, 101] on div "// ============================================================================…" at bounding box center [282, 160] width 263 height 209
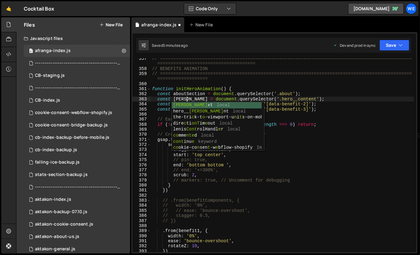
scroll to position [0, 2]
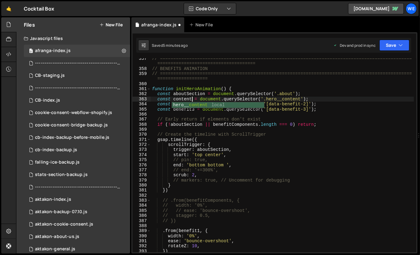
click at [262, 76] on div "// ============================================================================…" at bounding box center [282, 160] width 263 height 209
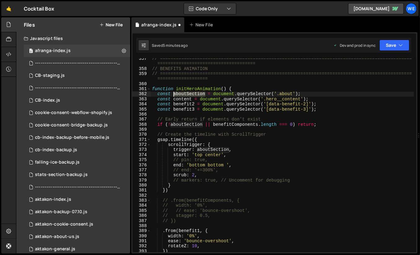
drag, startPoint x: 205, startPoint y: 94, endPoint x: 173, endPoint y: 94, distance: 31.9
click at [173, 94] on div "// ============================================================================…" at bounding box center [282, 160] width 263 height 209
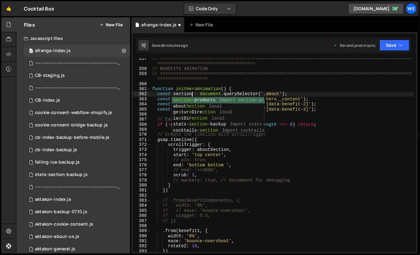
click at [285, 107] on div "// ============================================================================…" at bounding box center [282, 160] width 263 height 209
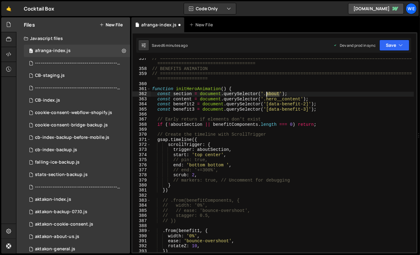
drag, startPoint x: 279, startPoint y: 93, endPoint x: 267, endPoint y: 96, distance: 12.3
click at [267, 96] on div "// ============================================================================…" at bounding box center [282, 160] width 263 height 209
paste textarea "hero"
click at [321, 105] on div "// ============================================================================…" at bounding box center [282, 160] width 263 height 209
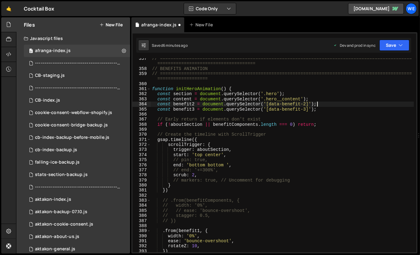
click at [319, 109] on div "// ============================================================================…" at bounding box center [282, 160] width 263 height 209
type textarea "const benefit3 = document.querySelector('[data-benefit-3]');"
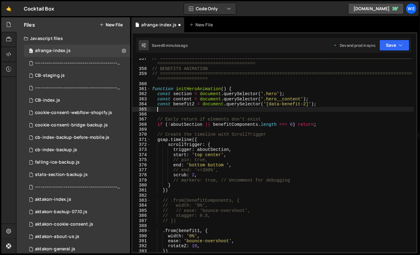
type textarea "const benefit2 = document.querySelector('[data-benefit-2]');"
click at [326, 104] on div "// ============================================================================…" at bounding box center [282, 160] width 263 height 209
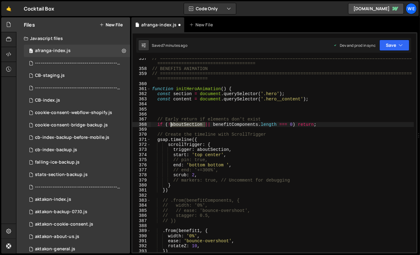
drag, startPoint x: 204, startPoint y: 124, endPoint x: 171, endPoint y: 124, distance: 32.5
click at [171, 124] on div "// ============================================================================…" at bounding box center [282, 160] width 263 height 209
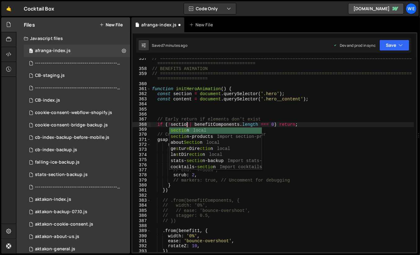
scroll to position [0, 2]
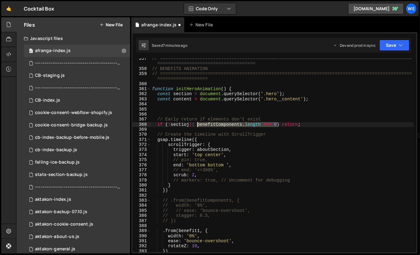
drag, startPoint x: 277, startPoint y: 124, endPoint x: 198, endPoint y: 123, distance: 78.7
click at [198, 123] on div "// ============================================================================…" at bounding box center [282, 160] width 263 height 209
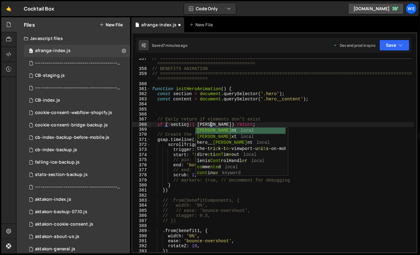
scroll to position [0, 4]
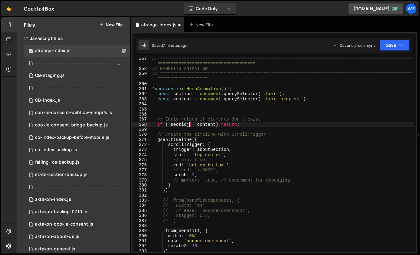
type textarea "if (!sectioj || content) return;"
click at [232, 130] on div "// ============================================================================…" at bounding box center [282, 160] width 263 height 209
click at [218, 152] on div "// ============================================================================…" at bounding box center [282, 160] width 263 height 209
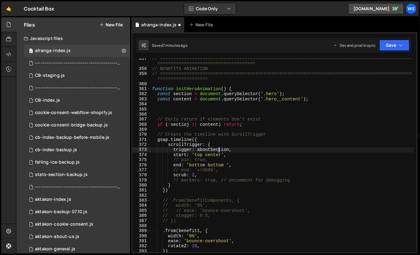
click at [180, 137] on div "// ============================================================================…" at bounding box center [282, 160] width 263 height 209
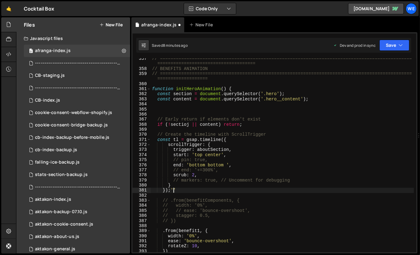
scroll to position [0, 1]
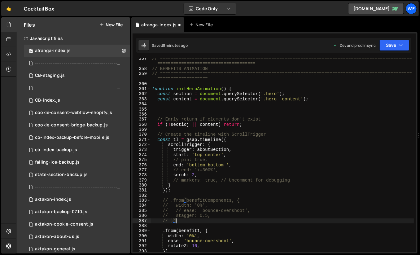
drag, startPoint x: 181, startPoint y: 222, endPoint x: 153, endPoint y: 202, distance: 34.3
click at [153, 202] on div "// ============================================================================…" at bounding box center [282, 160] width 263 height 209
type textarea "// .from(benefitComponents, { // width: '0%',"
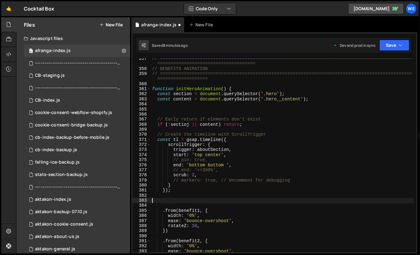
scroll to position [0, 0]
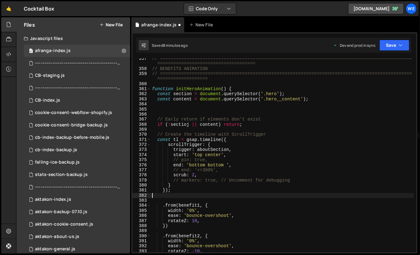
click at [161, 205] on div "// ============================================================================…" at bounding box center [282, 160] width 263 height 209
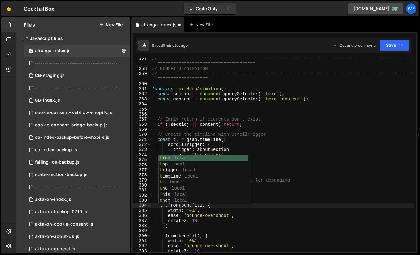
scroll to position [0, 1]
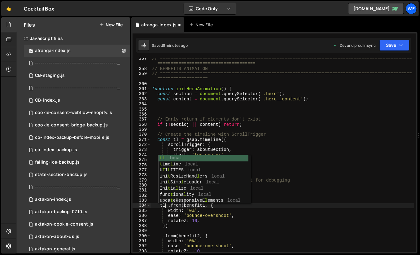
click at [369, 191] on div "// ============================================================================…" at bounding box center [282, 160] width 263 height 209
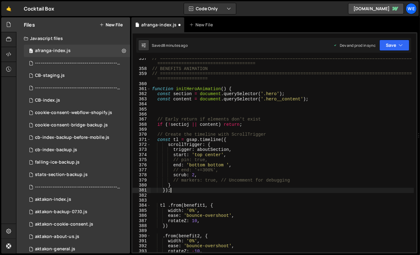
scroll to position [1832, 0]
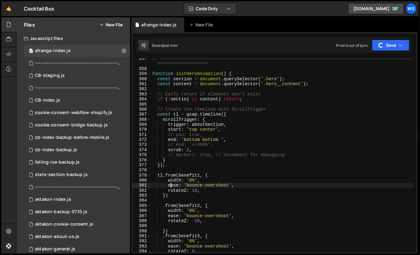
click at [187, 97] on div "// ============================================================================…" at bounding box center [282, 160] width 263 height 209
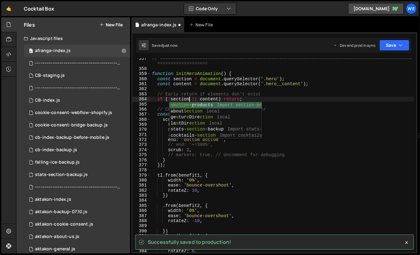
scroll to position [0, 2]
click at [321, 139] on div "// ============================================================================…" at bounding box center [282, 160] width 263 height 209
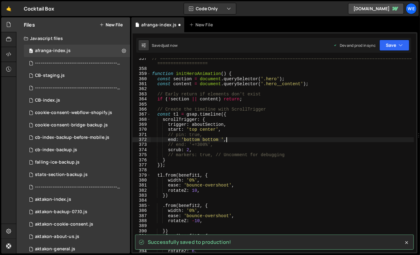
click at [291, 155] on div "// ============================================================================…" at bounding box center [282, 160] width 263 height 209
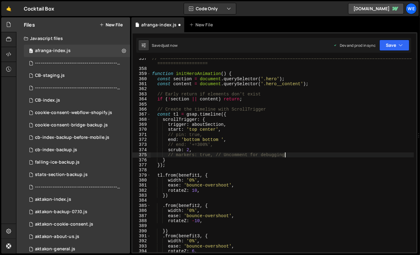
click at [244, 150] on div "// ============================================================================…" at bounding box center [282, 160] width 263 height 209
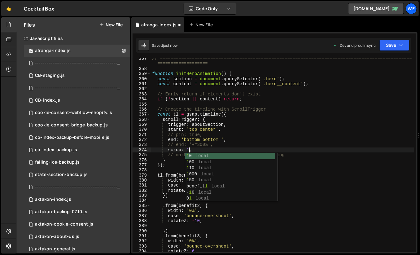
scroll to position [36, 0]
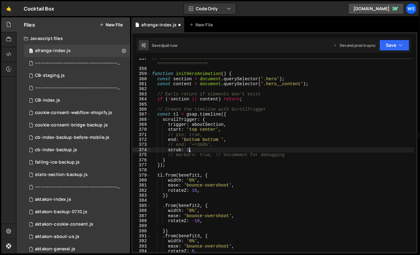
type textarea "// end: '+=300%',"
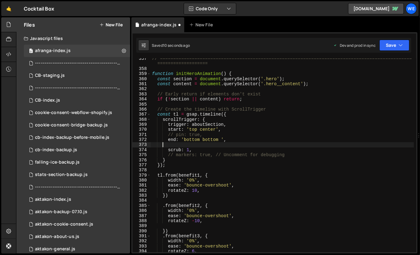
scroll to position [0, 0]
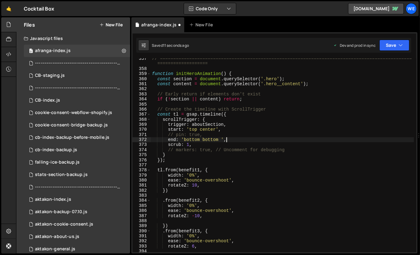
type textarea "// pin: true,"
type textarea "start: 'top center',"
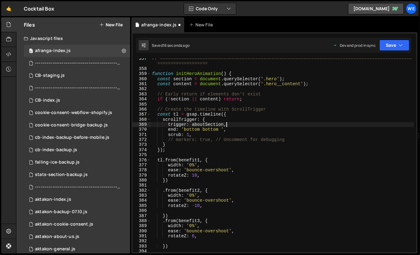
type textarea "trigger: aboutSection,"
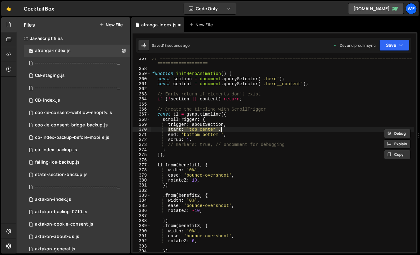
click at [211, 129] on div "// ============================================================================…" at bounding box center [282, 160] width 263 height 209
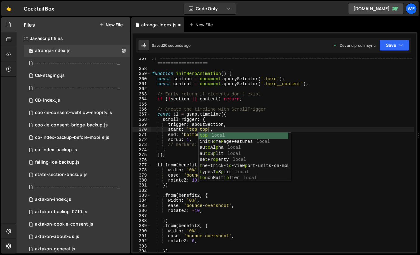
click at [251, 111] on div "// ============================================================================…" at bounding box center [282, 160] width 263 height 209
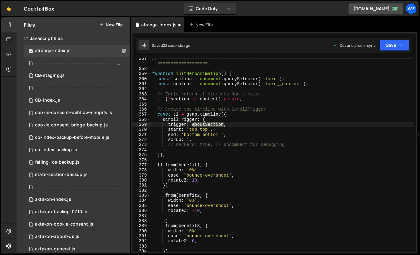
drag, startPoint x: 224, startPoint y: 125, endPoint x: 192, endPoint y: 123, distance: 31.3
click at [192, 123] on div "// ============================================================================…" at bounding box center [282, 160] width 263 height 209
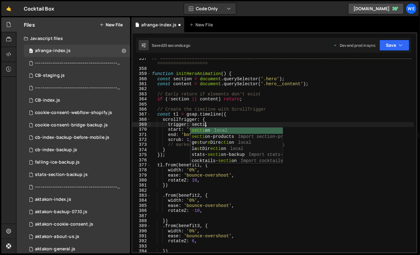
scroll to position [0, 4]
click at [304, 115] on div "// ============================================================================…" at bounding box center [282, 160] width 263 height 209
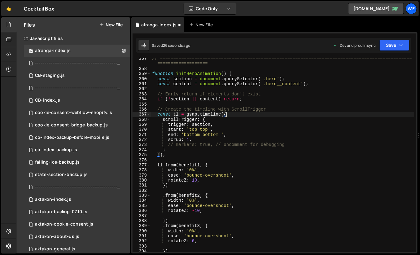
click at [294, 146] on div "// ============================================================================…" at bounding box center [282, 160] width 263 height 209
type textarea "// markers: true, // Uncomment for debugging"
click at [269, 158] on div "// ============================================================================…" at bounding box center [282, 160] width 263 height 209
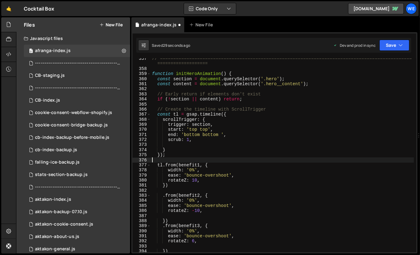
click at [239, 146] on div "// ============================================================================…" at bounding box center [282, 160] width 263 height 209
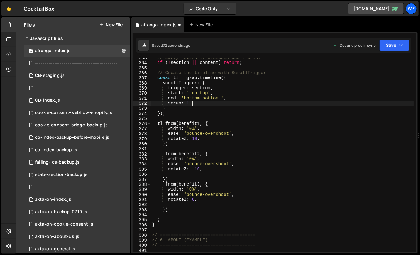
scroll to position [1868, 0]
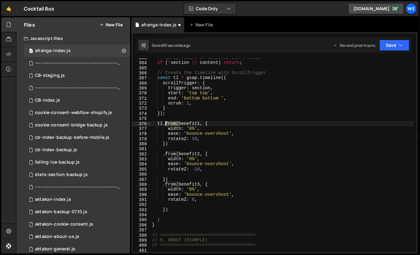
drag, startPoint x: 177, startPoint y: 123, endPoint x: 166, endPoint y: 123, distance: 10.8
click at [166, 123] on div "// Early return if elements don't exist if ( ! section || content ) return ; //…" at bounding box center [282, 157] width 263 height 204
click at [238, 136] on div "// Early return if elements don't exist if ( ! section || content ) return ; //…" at bounding box center [282, 157] width 263 height 204
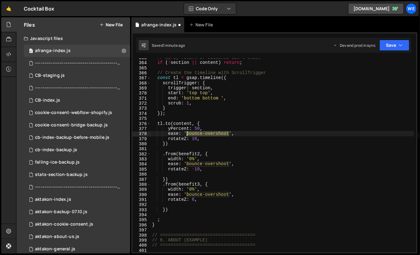
drag, startPoint x: 228, startPoint y: 134, endPoint x: 186, endPoint y: 133, distance: 41.8
click at [186, 133] on div "// Early return if elements don't exist if ( ! section || content ) return ; //…" at bounding box center [282, 157] width 263 height 204
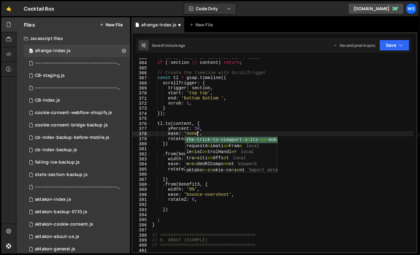
click at [174, 138] on div "// Early return if elements don't exist if ( ! section || content ) return ; //…" at bounding box center [282, 157] width 263 height 204
type textarea "rotateZ: 10,"
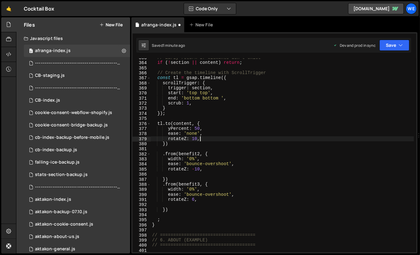
scroll to position [0, 1]
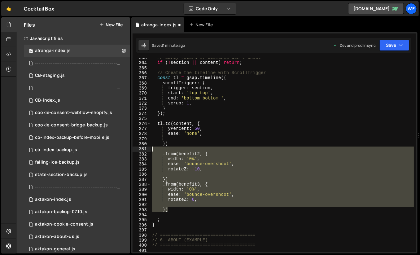
drag, startPoint x: 177, startPoint y: 209, endPoint x: 156, endPoint y: 149, distance: 63.7
click at [156, 149] on div "// Early return if elements don't exist if ( ! section || content ) return ; //…" at bounding box center [282, 157] width 263 height 204
type textarea ".from(benefit2, {"
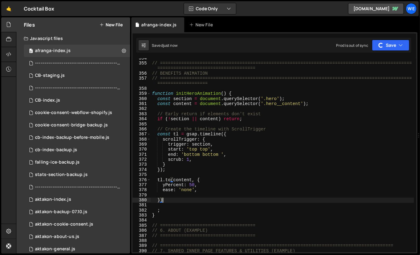
scroll to position [1812, 0]
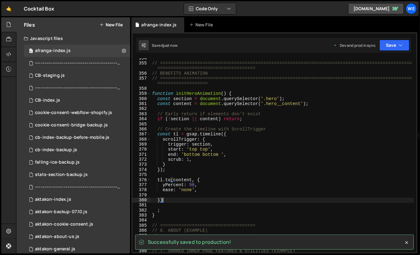
click at [209, 155] on div "// ============================================================================…" at bounding box center [282, 158] width 263 height 204
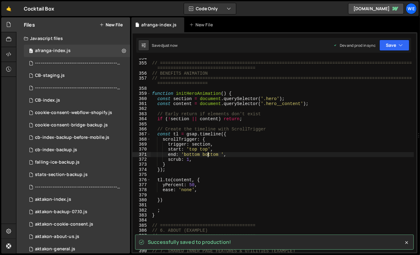
click at [209, 155] on div "// ============================================================================…" at bounding box center [282, 158] width 263 height 204
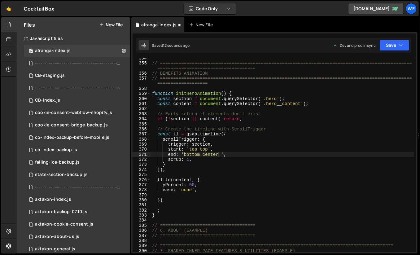
scroll to position [0, 4]
click at [193, 183] on div "// ============================================================================…" at bounding box center [282, 158] width 263 height 204
click at [243, 143] on div "// ============================================================================…" at bounding box center [282, 158] width 263 height 204
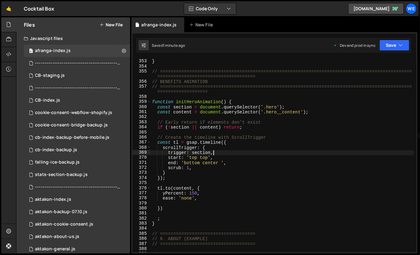
scroll to position [1804, 0]
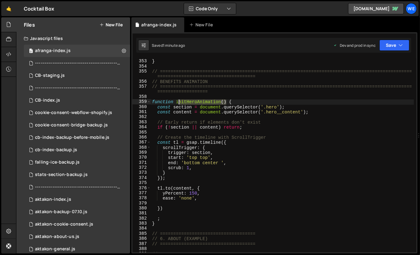
drag, startPoint x: 226, startPoint y: 102, endPoint x: 177, endPoint y: 101, distance: 49.9
click at [177, 101] on div "} // ==========================================================================…" at bounding box center [282, 156] width 263 height 204
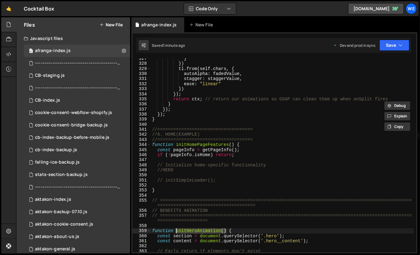
scroll to position [1687, 0]
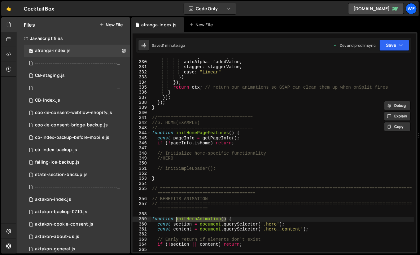
click at [225, 169] on div "tl . from ( self . chars , { autoAlpha : fadedValue , stagger : staggerValue , …" at bounding box center [282, 157] width 263 height 204
type textarea "// initSimpleLoader();"
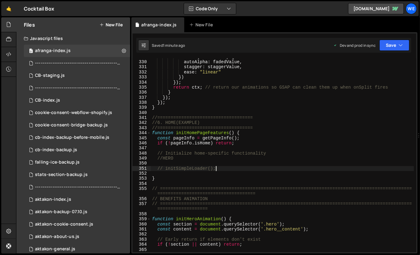
scroll to position [0, 0]
paste textarea "initHeroAnimation()"
click at [283, 140] on div "tl . from ( self . chars , { autoAlpha : fadedValue , stagger : staggerValue , …" at bounding box center [282, 157] width 263 height 204
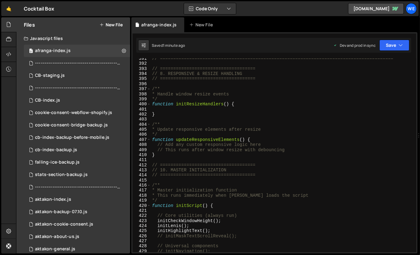
scroll to position [2144, 0]
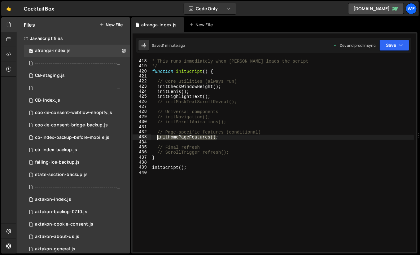
drag, startPoint x: 215, startPoint y: 137, endPoint x: 157, endPoint y: 138, distance: 58.6
click at [157, 138] on div "* Master initialization function * This runs immediately when [PERSON_NAME] loa…" at bounding box center [282, 156] width 263 height 204
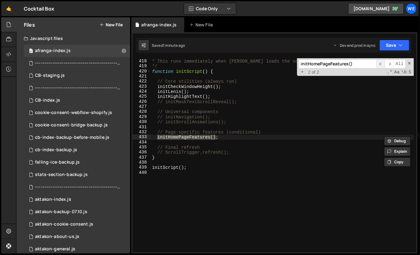
click at [379, 64] on span "​" at bounding box center [380, 63] width 9 height 9
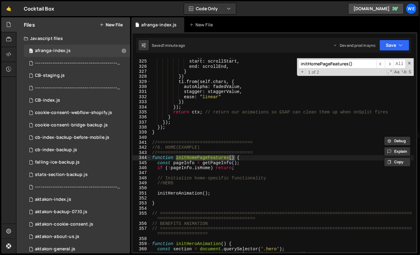
click at [263, 165] on div "trigger : heading , start : scrollStart , end : scrollEnd , } }) tl . from ( se…" at bounding box center [282, 156] width 263 height 204
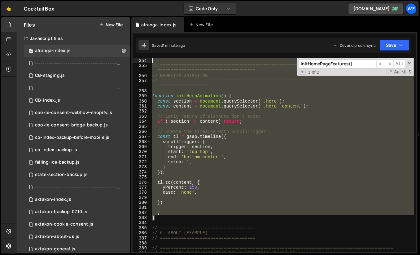
scroll to position [1794, 0]
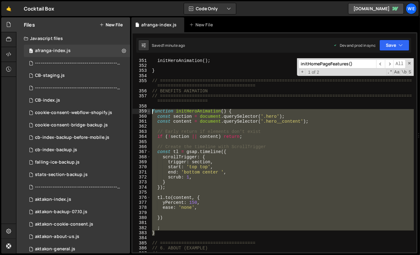
drag, startPoint x: 166, startPoint y: 180, endPoint x: 150, endPoint y: 111, distance: 71.1
click at [150, 111] on div "if (!pageInfo.isHome) return; 351 352 353 354 355 356 357 358 359 360 361 362 3…" at bounding box center [275, 155] width 284 height 194
type textarea "function initHeroAnimation() { const section = document.querySelector('.hero');"
click at [318, 143] on div "initHeroAnimation ( ) ; } // ==================================================…" at bounding box center [282, 160] width 263 height 204
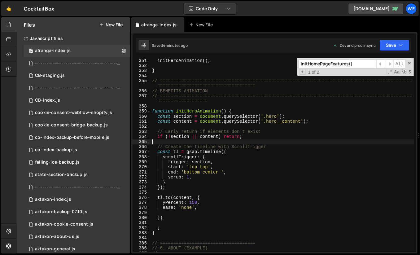
click at [164, 231] on div "initHeroAnimation ( ) ; } // ==================================================…" at bounding box center [282, 160] width 263 height 204
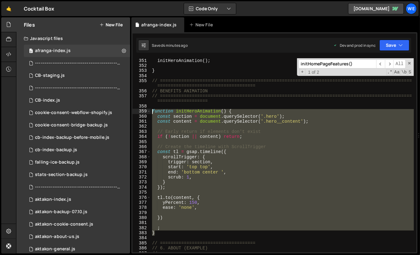
drag, startPoint x: 162, startPoint y: 234, endPoint x: 146, endPoint y: 109, distance: 125.5
click at [146, 109] on div "} 351 352 353 354 355 356 357 358 359 360 361 362 363 364 365 366 367 368 369 3…" at bounding box center [275, 155] width 284 height 194
click at [289, 148] on div "initHeroAnimation ( ) ; } // ==================================================…" at bounding box center [282, 160] width 263 height 204
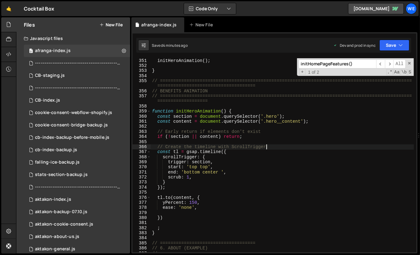
click at [200, 137] on div "initHeroAnimation ( ) ; } // ==================================================…" at bounding box center [282, 160] width 263 height 204
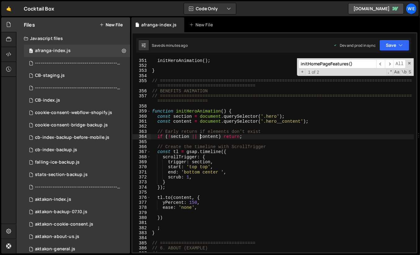
scroll to position [0, 3]
click at [206, 167] on div "initHeroAnimation ( ) ; } // ==================================================…" at bounding box center [282, 160] width 263 height 204
click at [219, 169] on div "initHeroAnimation ( ) ; } // ==================================================…" at bounding box center [282, 160] width 263 height 204
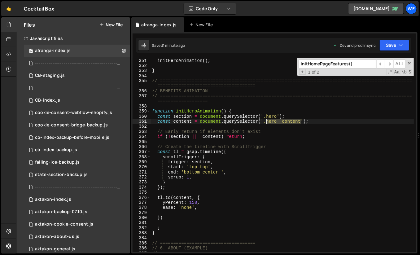
drag, startPoint x: 301, startPoint y: 121, endPoint x: 266, endPoint y: 121, distance: 34.7
click at [266, 121] on div "initHeroAnimation ( ) ; } // ==================================================…" at bounding box center [282, 160] width 263 height 204
paste textarea "img"
click at [192, 203] on div "initHeroAnimation ( ) ; } // ==================================================…" at bounding box center [282, 160] width 263 height 204
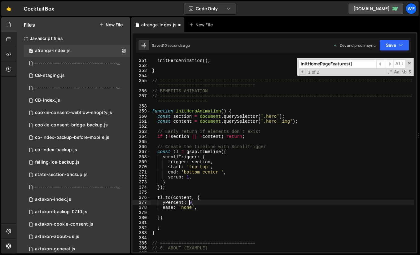
scroll to position [0, 2]
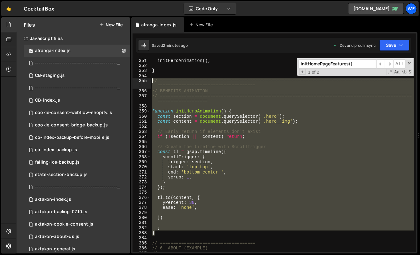
drag, startPoint x: 161, startPoint y: 235, endPoint x: 150, endPoint y: 81, distance: 154.7
click at [150, 81] on div "yPercent: 30, 351 352 353 354 355 356 357 358 359 360 361 362 363 364 365 366 3…" at bounding box center [275, 155] width 284 height 194
click at [169, 233] on div "initHeroAnimation ( ) ; } // ==================================================…" at bounding box center [282, 160] width 263 height 204
type textarea "}"
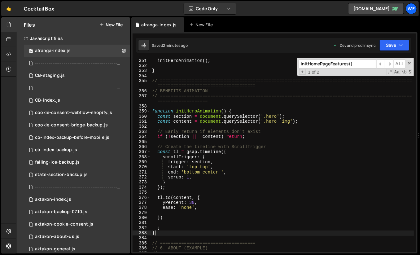
scroll to position [0, 0]
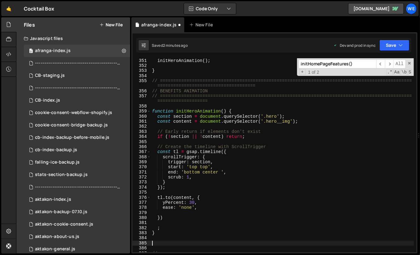
paste textarea "}"
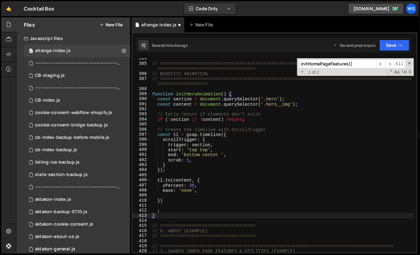
scroll to position [1975, 0]
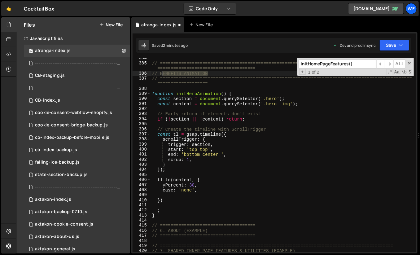
drag, startPoint x: 212, startPoint y: 74, endPoint x: 160, endPoint y: 74, distance: 51.4
click at [160, 74] on div "// ============================================================================…" at bounding box center [282, 158] width 263 height 204
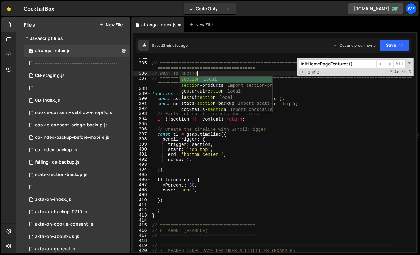
scroll to position [0, 3]
click at [250, 184] on div "// ============================================================================…" at bounding box center [282, 158] width 263 height 204
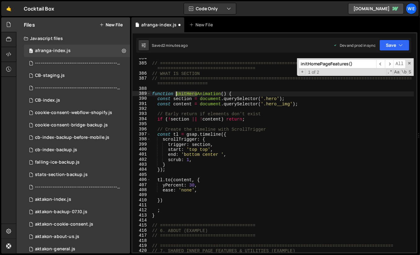
drag, startPoint x: 197, startPoint y: 94, endPoint x: 177, endPoint y: 94, distance: 20.5
click at [177, 94] on div "// ============================================================================…" at bounding box center [282, 158] width 263 height 204
click at [272, 98] on div "// ============================================================================…" at bounding box center [282, 158] width 263 height 204
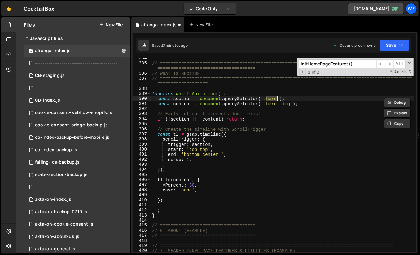
paste textarea "what"
type textarea "const section = document.querySelector('.what');"
click at [310, 97] on div "// ============================================================================…" at bounding box center [282, 158] width 263 height 204
click at [254, 123] on div "// ============================================================================…" at bounding box center [282, 158] width 263 height 204
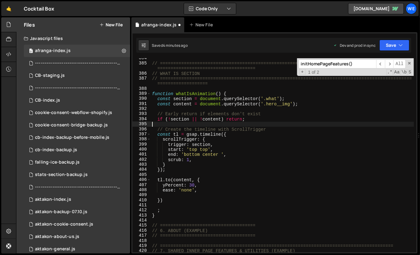
click at [306, 104] on div "// ============================================================================…" at bounding box center [282, 158] width 263 height 204
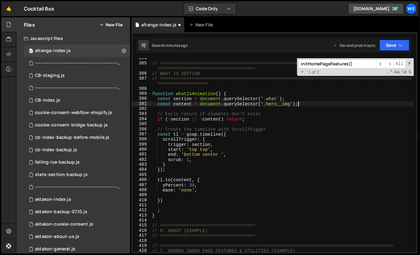
click at [306, 104] on div "// ============================================================================…" at bounding box center [282, 158] width 263 height 204
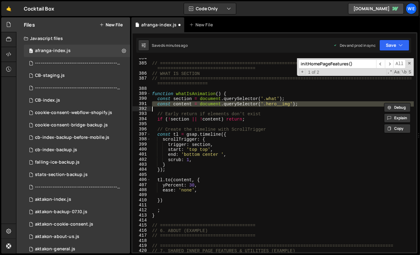
click at [214, 100] on div "// ============================================================================…" at bounding box center [282, 158] width 263 height 204
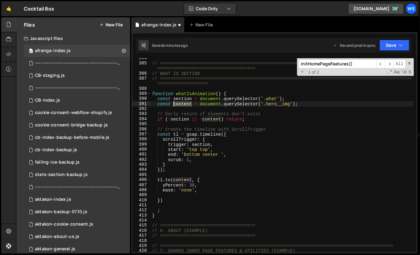
drag, startPoint x: 193, startPoint y: 104, endPoint x: 173, endPoint y: 104, distance: 19.2
click at [173, 104] on div "// ============================================================================…" at bounding box center [282, 158] width 263 height 204
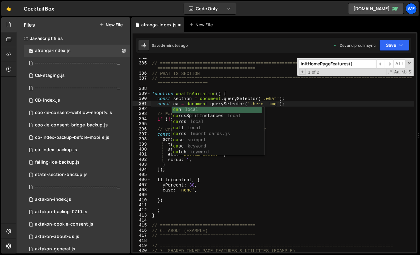
scroll to position [0, 2]
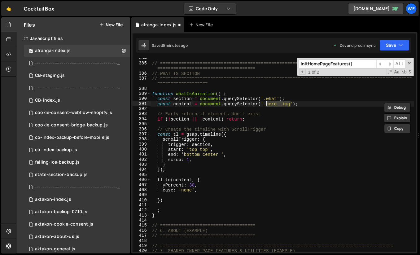
drag, startPoint x: 290, startPoint y: 105, endPoint x: 267, endPoint y: 104, distance: 22.9
click at [267, 104] on div "// ============================================================================…" at bounding box center [282, 158] width 263 height 204
paste textarea "about__visual"
drag, startPoint x: 192, startPoint y: 103, endPoint x: 173, endPoint y: 103, distance: 18.6
click at [173, 103] on div "// ============================================================================…" at bounding box center [282, 158] width 263 height 204
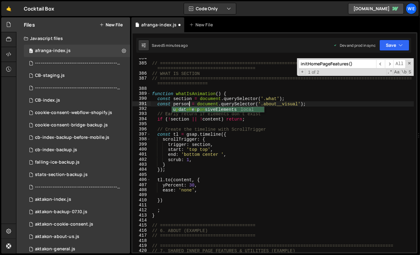
scroll to position [0, 2]
click at [317, 105] on div "// ============================================================================…" at bounding box center [282, 158] width 263 height 204
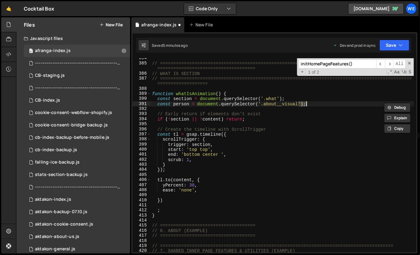
click at [317, 105] on div "// ============================================================================…" at bounding box center [282, 158] width 263 height 204
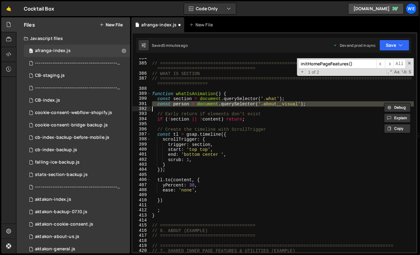
click at [316, 104] on div "// ============================================================================…" at bounding box center [282, 158] width 263 height 204
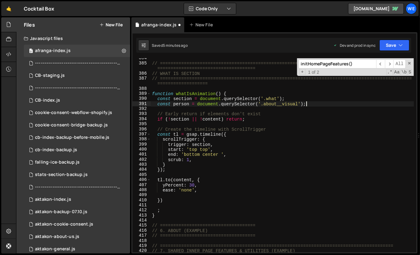
click at [316, 104] on div "// ============================================================================…" at bounding box center [282, 158] width 263 height 204
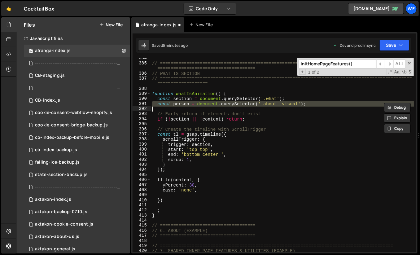
click at [316, 104] on div "// ============================================================================…" at bounding box center [282, 158] width 263 height 204
type textarea "const person = document.querySelector('.about__visual');"
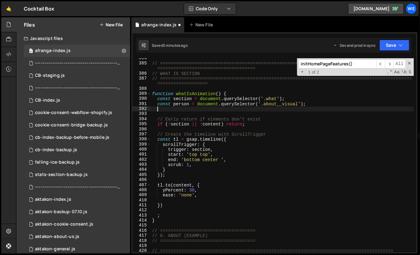
paste textarea
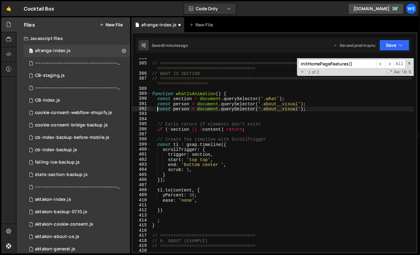
click at [186, 111] on div "// ============================================================================…" at bounding box center [282, 158] width 263 height 204
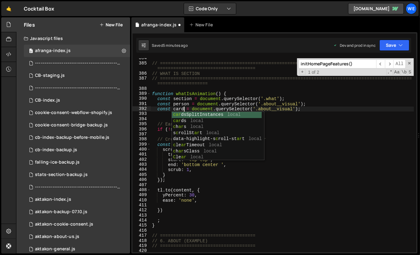
scroll to position [0, 2]
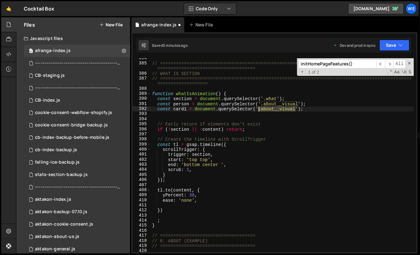
drag, startPoint x: 295, startPoint y: 107, endPoint x: 260, endPoint y: 107, distance: 35.6
click at [260, 107] on div "// ============================================================================…" at bounding box center [282, 158] width 263 height 204
click at [307, 111] on div "// ============================================================================…" at bounding box center [282, 158] width 263 height 204
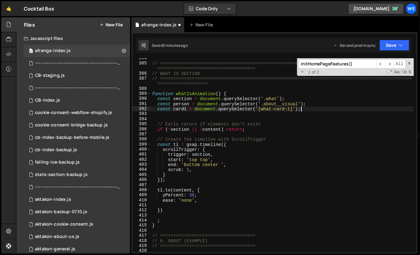
click at [307, 111] on div "// ============================================================================…" at bounding box center [282, 158] width 263 height 204
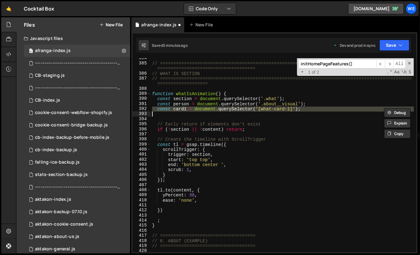
click at [307, 111] on div "// ============================================================================…" at bounding box center [282, 158] width 263 height 204
type textarea "const card1 = document.querySelector('[what-card-1]');"
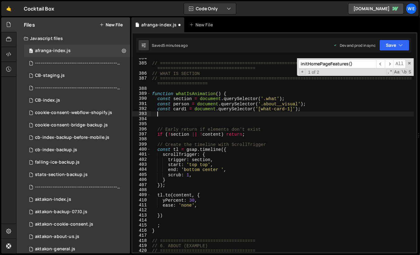
paste textarea
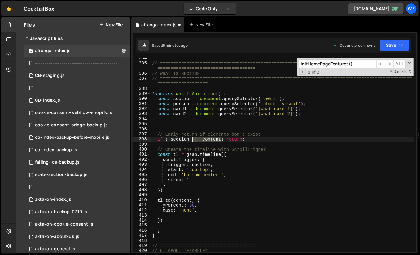
drag, startPoint x: 221, startPoint y: 139, endPoint x: 193, endPoint y: 140, distance: 27.9
click at [193, 140] on div "// ============================================================================…" at bounding box center [282, 158] width 263 height 204
paste textarea "|| !content"
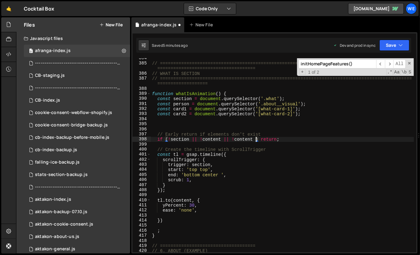
paste textarea "|| !content"
click at [244, 140] on div "// ============================================================================…" at bounding box center [282, 158] width 263 height 204
click at [213, 138] on div "// ============================================================================…" at bounding box center [282, 158] width 263 height 204
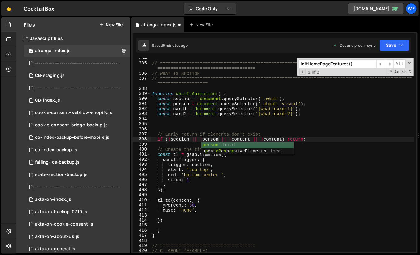
scroll to position [0, 4]
click at [243, 138] on div "// ============================================================================…" at bounding box center [282, 158] width 263 height 204
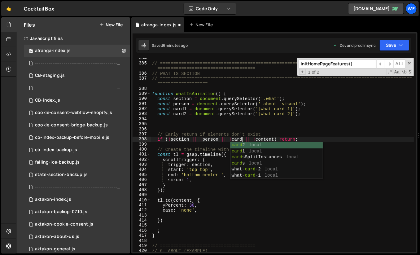
scroll to position [0, 6]
click at [270, 139] on div "// ============================================================================…" at bounding box center [282, 158] width 263 height 204
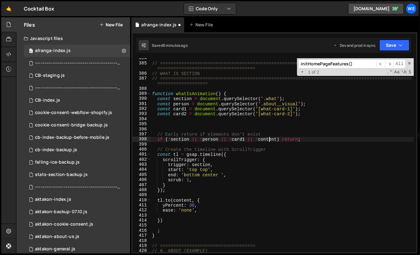
click at [270, 139] on div "// ============================================================================…" at bounding box center [282, 158] width 263 height 204
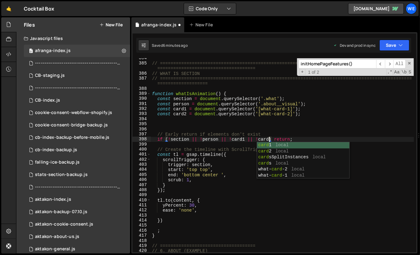
type textarea "if (!section || !person || !card1 || !card2) return;"
click at [330, 131] on div "// ============================================================================…" at bounding box center [282, 158] width 263 height 204
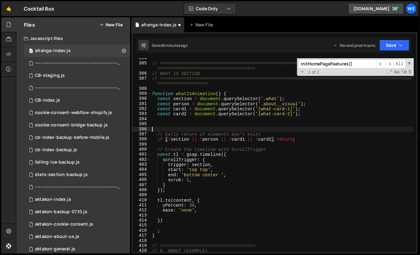
scroll to position [0, 0]
click at [206, 170] on div "// ============================================================================…" at bounding box center [282, 158] width 263 height 204
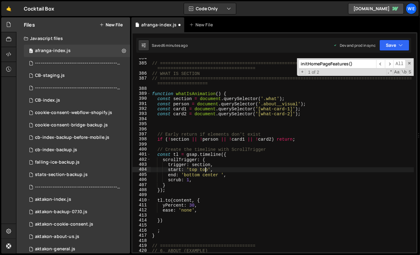
click at [206, 170] on div "// ============================================================================…" at bounding box center [282, 158] width 263 height 204
click at [247, 160] on div "// ============================================================================…" at bounding box center [282, 158] width 263 height 204
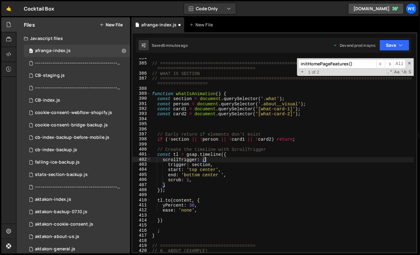
scroll to position [0, 3]
type textarea "scrollTrigger: {"
click at [246, 146] on div "// ============================================================================…" at bounding box center [282, 158] width 263 height 204
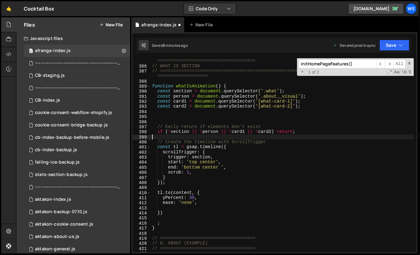
scroll to position [1984, 0]
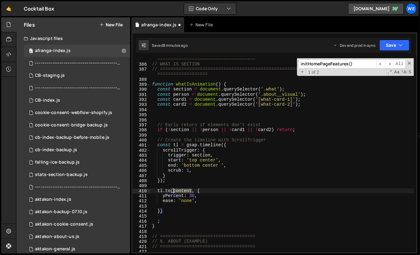
drag, startPoint x: 192, startPoint y: 191, endPoint x: 174, endPoint y: 190, distance: 17.7
click at [174, 190] on div "// ============================================================================…" at bounding box center [282, 155] width 263 height 209
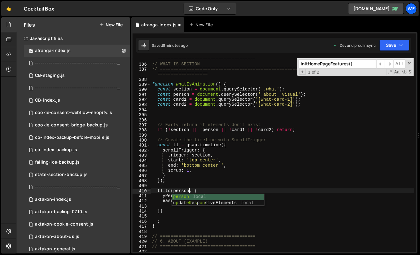
click at [272, 182] on div "// ============================================================================…" at bounding box center [282, 155] width 263 height 209
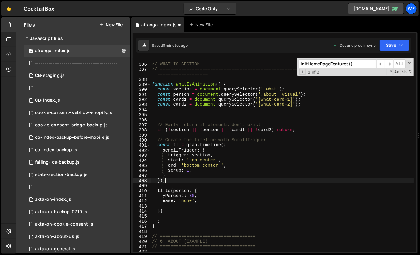
click at [170, 190] on div "// ============================================================================…" at bounding box center [282, 155] width 263 height 209
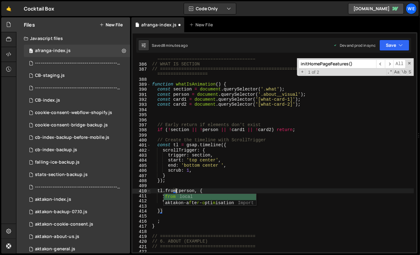
scroll to position [0, 2]
click at [201, 176] on div "// ============================================================================…" at bounding box center [282, 155] width 263 height 209
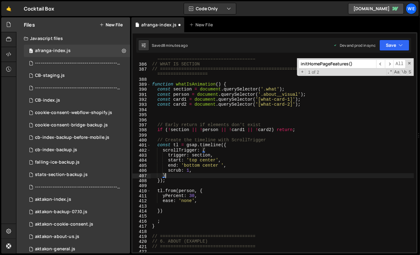
click at [189, 197] on div "// ============================================================================…" at bounding box center [282, 155] width 263 height 209
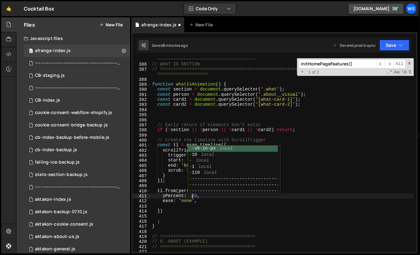
click at [201, 201] on div "// ============================================================================…" at bounding box center [282, 155] width 263 height 209
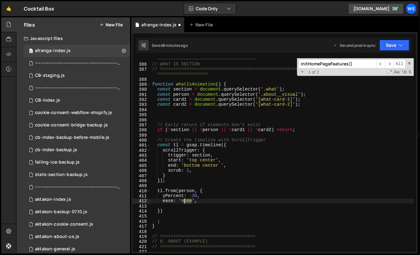
drag, startPoint x: 193, startPoint y: 201, endPoint x: 183, endPoint y: 200, distance: 9.9
click at [183, 200] on div "// ============================================================================…" at bounding box center [282, 155] width 263 height 209
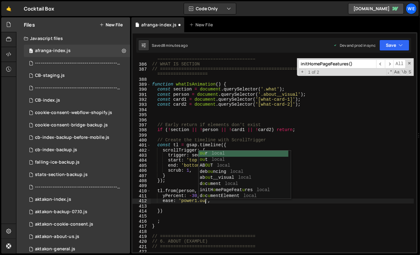
type textarea "ease: 'power1.out',"
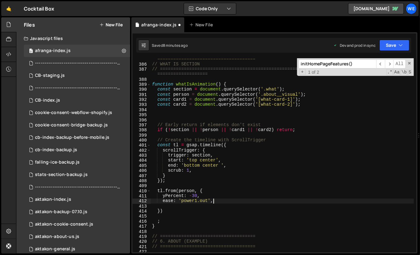
click at [165, 207] on div "// ============================================================================…" at bounding box center [282, 155] width 263 height 209
click at [166, 208] on div "// ============================================================================…" at bounding box center [282, 155] width 263 height 209
type textarea "})"
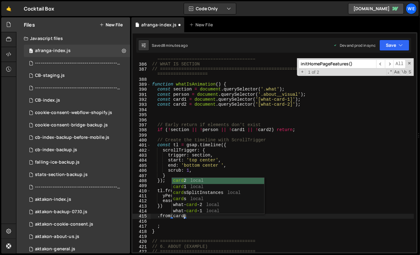
scroll to position [0, 2]
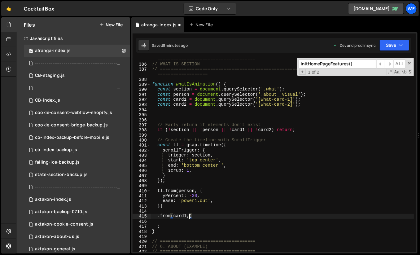
type textarea ".from(card1,{)"
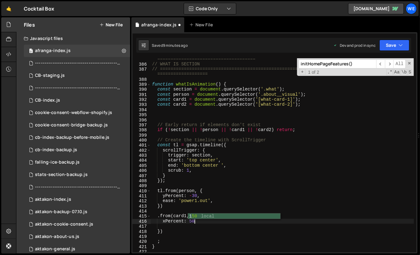
type textarea "xPercent: 50,"
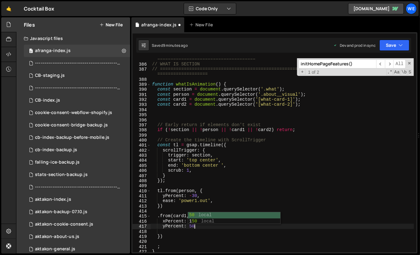
type textarea "yPercent: 50,"
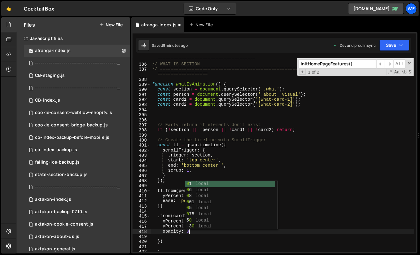
scroll to position [0, 1]
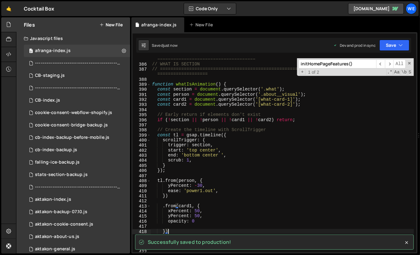
click at [164, 231] on div "// ============================================================================…" at bounding box center [282, 155] width 263 height 209
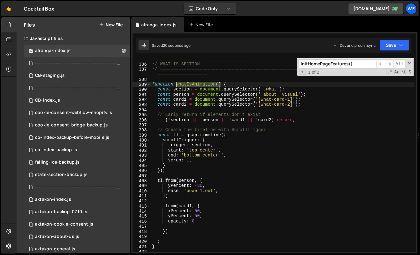
drag, startPoint x: 222, startPoint y: 84, endPoint x: 177, endPoint y: 84, distance: 45.5
click at [177, 84] on div "// ============================================================================…" at bounding box center [282, 155] width 263 height 209
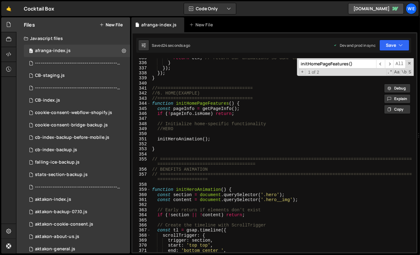
scroll to position [1715, 0]
click at [221, 141] on div "return ctx ; // return our animations so GSAP can clean them up when onSplit fi…" at bounding box center [282, 158] width 263 height 204
type textarea "initHeroAnimation();"
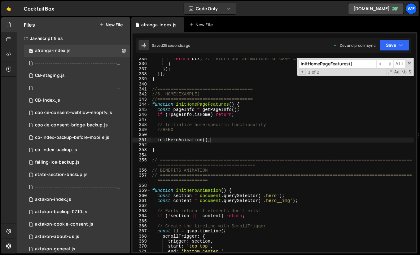
scroll to position [0, 0]
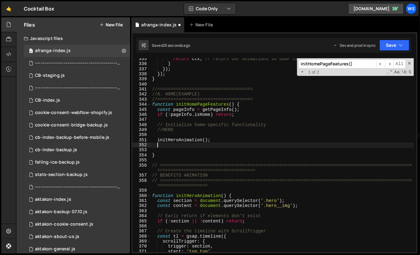
paste textarea "whatIsAnimation()"
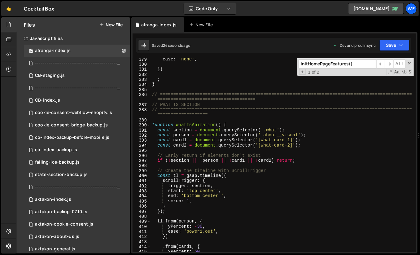
scroll to position [1960, 0]
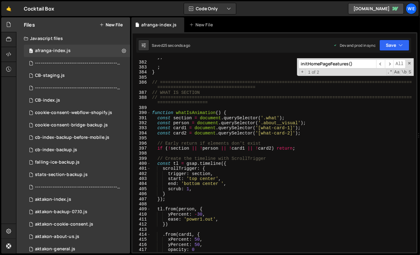
click at [195, 184] on div "}) ; } // =====================================================================…" at bounding box center [282, 157] width 263 height 204
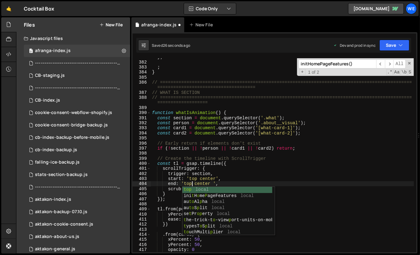
scroll to position [0, 2]
click at [200, 183] on div "}) ; } // =====================================================================…" at bounding box center [282, 157] width 263 height 204
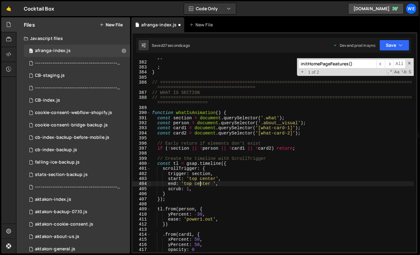
click at [200, 183] on div "}) ; } // =====================================================================…" at bounding box center [282, 157] width 263 height 204
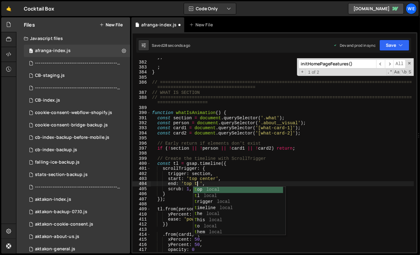
scroll to position [0, 3]
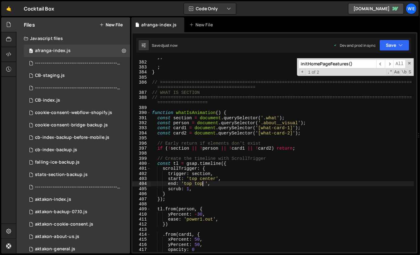
click at [189, 189] on div "}) ; } // =====================================================================…" at bounding box center [282, 157] width 263 height 204
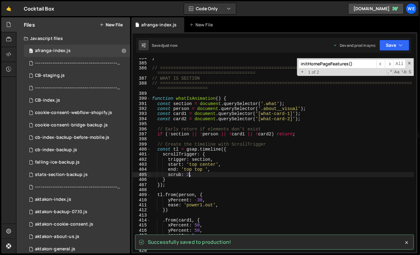
scroll to position [1978, 0]
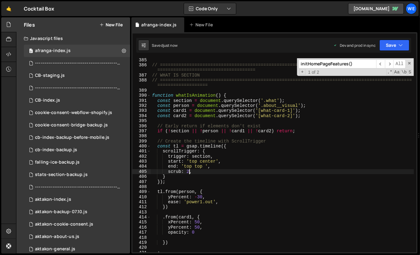
click at [198, 197] on div "// ============================================================================…" at bounding box center [282, 160] width 263 height 204
click at [199, 197] on div "// ============================================================================…" at bounding box center [282, 160] width 263 height 204
drag, startPoint x: 298, startPoint y: 104, endPoint x: 265, endPoint y: 106, distance: 32.6
click at [265, 106] on div "// ============================================================================…" at bounding box center [282, 160] width 263 height 204
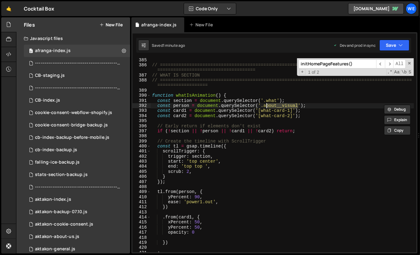
paste textarea "about__person"
click at [269, 106] on div "// ============================================================================…" at bounding box center [282, 160] width 263 height 204
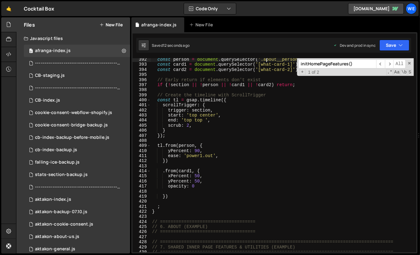
scroll to position [1833, 0]
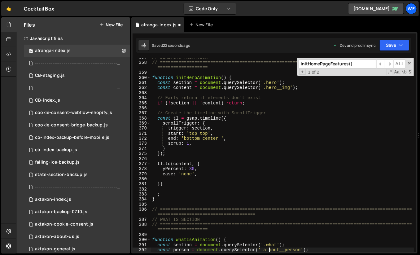
click at [203, 176] on div "// BENEFITS ANIMATION // ======================================================…" at bounding box center [282, 157] width 263 height 204
type textarea "ease: 'none',"
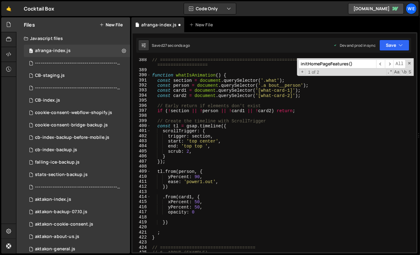
scroll to position [2029, 0]
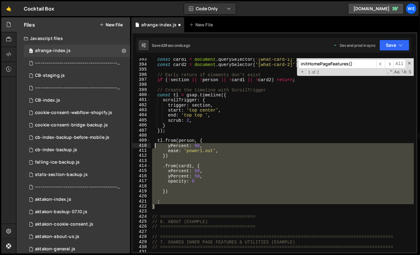
drag, startPoint x: 168, startPoint y: 208, endPoint x: 164, endPoint y: 170, distance: 38.7
click at [164, 170] on div "const card1 = document . querySelector ( '[what-card-1]' ) ; const card2 = docu…" at bounding box center [282, 159] width 263 height 204
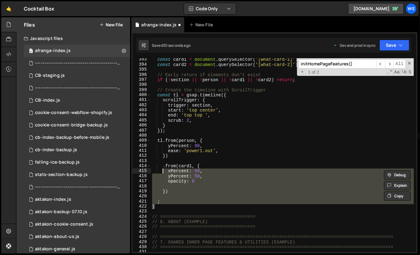
click at [216, 181] on div "const card1 = document . querySelector ( '[what-card-1]' ) ; const card2 = docu…" at bounding box center [282, 159] width 263 height 204
type textarea "opacity: 0"
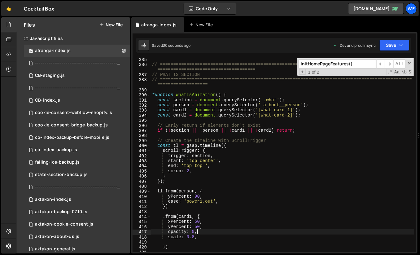
scroll to position [1977, 0]
click at [269, 105] on div "// ============================================================================…" at bounding box center [282, 160] width 263 height 204
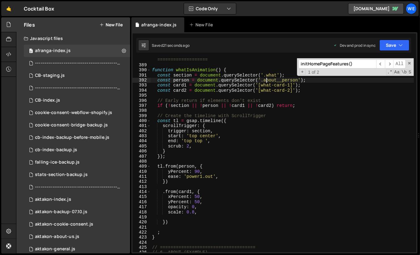
scroll to position [2003, 0]
click at [164, 223] on div "// ============================================================================…" at bounding box center [282, 156] width 263 height 209
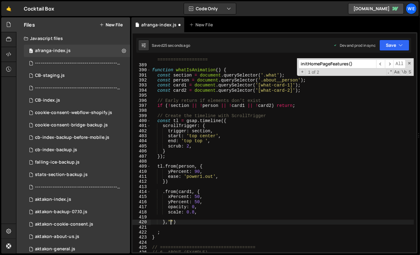
scroll to position [0, 1]
click at [219, 177] on div "// ============================================================================…" at bounding box center [282, 156] width 263 height 209
type textarea "ease: 'power1.out',"
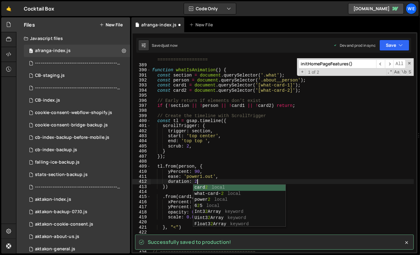
scroll to position [0, 3]
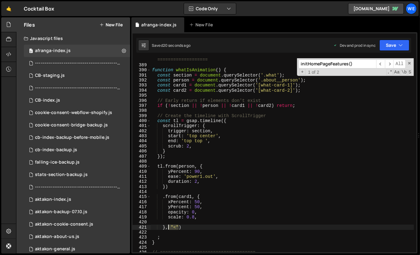
drag, startPoint x: 178, startPoint y: 227, endPoint x: 169, endPoint y: 226, distance: 9.3
click at [169, 226] on div "// ============================================================================…" at bounding box center [282, 156] width 263 height 209
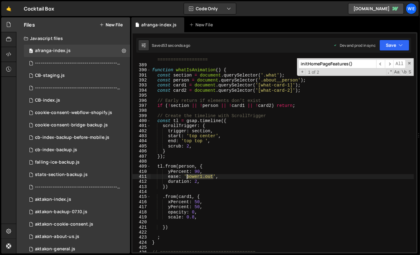
drag, startPoint x: 213, startPoint y: 178, endPoint x: 188, endPoint y: 177, distance: 24.8
click at [188, 177] on div "// ============================================================================…" at bounding box center [282, 156] width 263 height 209
type textarea "ease: 'expo.out',"
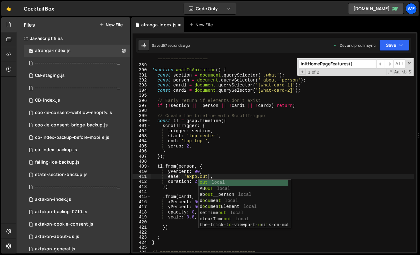
scroll to position [0, 4]
click at [203, 163] on div "// ============================================================================…" at bounding box center [282, 156] width 263 height 209
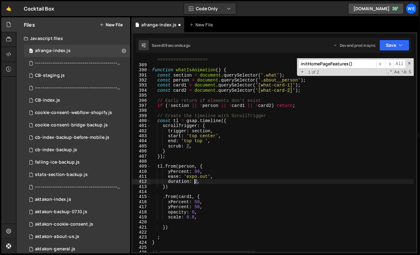
click at [195, 182] on div "// ============================================================================…" at bounding box center [282, 156] width 263 height 209
type textarea "duration: 3,"
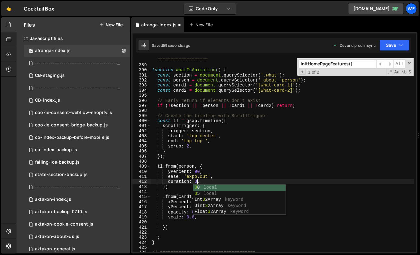
scroll to position [0, 3]
click at [226, 163] on div "// ============================================================================…" at bounding box center [282, 156] width 263 height 209
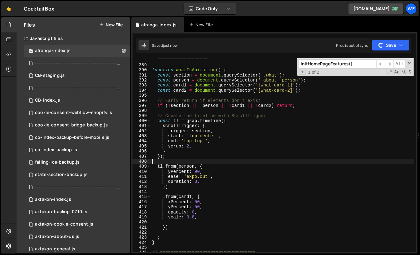
click at [184, 223] on div "// ============================================================================…" at bounding box center [282, 156] width 263 height 209
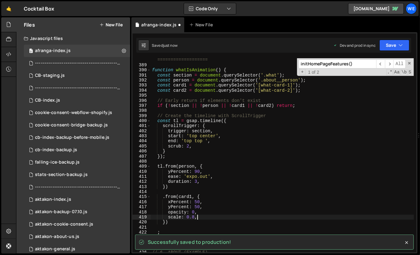
click at [166, 223] on div "// ============================================================================…" at bounding box center [282, 156] width 263 height 209
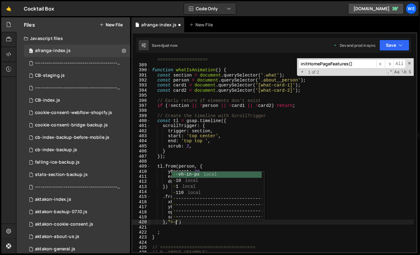
scroll to position [0, 2]
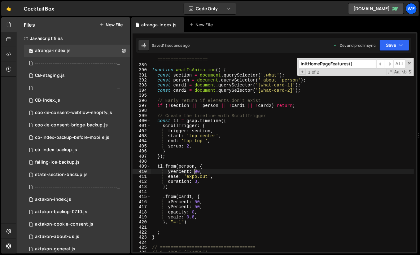
click at [195, 173] on div "// ============================================================================…" at bounding box center [282, 156] width 263 height 209
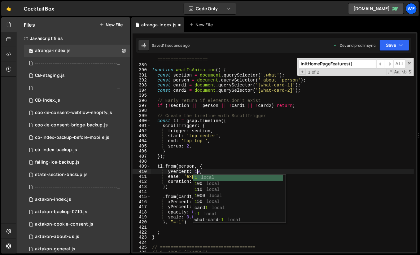
scroll to position [0, 3]
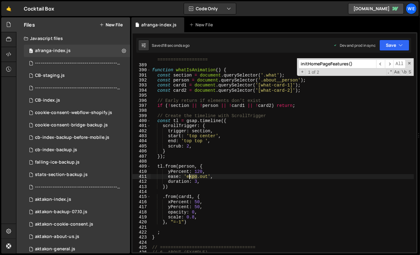
drag, startPoint x: 198, startPoint y: 178, endPoint x: 188, endPoint y: 178, distance: 9.9
click at [188, 178] on div "// ============================================================================…" at bounding box center [282, 156] width 263 height 209
click at [181, 221] on div "// ============================================================================…" at bounding box center [282, 156] width 263 height 209
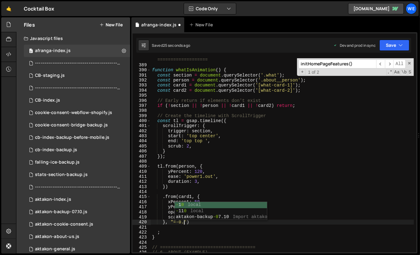
scroll to position [0, 2]
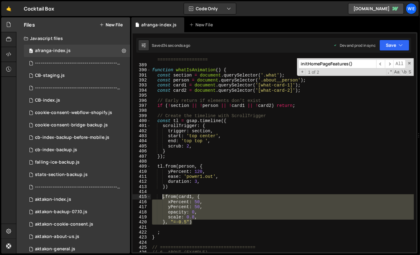
drag, startPoint x: 191, startPoint y: 222, endPoint x: 163, endPoint y: 198, distance: 36.5
click at [163, 198] on div "// ============================================================================…" at bounding box center [282, 156] width 263 height 209
click at [201, 222] on div "// ============================================================================…" at bounding box center [282, 156] width 263 height 209
type textarea "}, "=-0.5")"
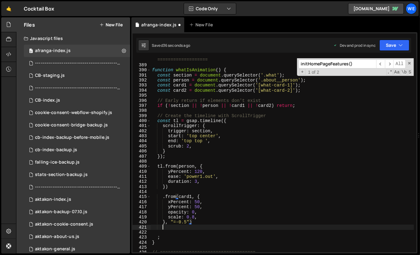
scroll to position [0, 0]
paste textarea "}, "=-0.5")"
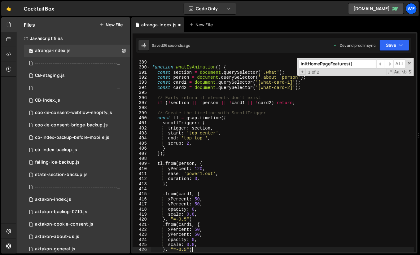
scroll to position [2006, 0]
click at [193, 223] on div "// ============================================================================…" at bounding box center [282, 154] width 263 height 209
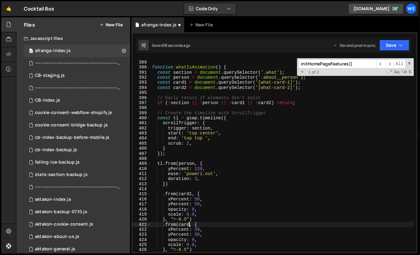
scroll to position [0, 2]
click at [196, 229] on div "// ============================================================================…" at bounding box center [282, 154] width 263 height 209
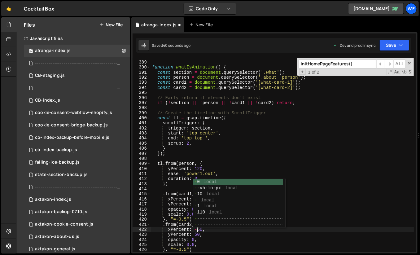
scroll to position [0, 3]
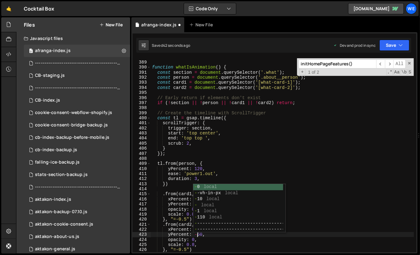
click at [190, 242] on div "// ============================================================================…" at bounding box center [282, 154] width 263 height 209
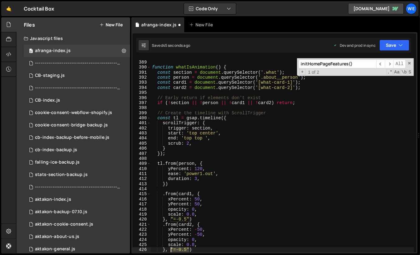
drag, startPoint x: 189, startPoint y: 250, endPoint x: 171, endPoint y: 250, distance: 18.0
click at [171, 250] on div "// ============================================================================…" at bounding box center [282, 154] width 263 height 209
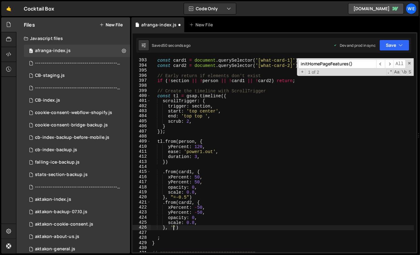
scroll to position [0, 2]
click at [198, 212] on div "const card1 = document . querySelector ( '[what-card-1]' ) ; const card2 = docu…" at bounding box center [282, 160] width 263 height 204
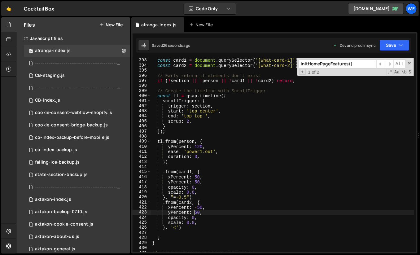
click at [197, 197] on div "const card1 = document . querySelector ( '[what-card-1]' ) ; const card2 = docu…" at bounding box center [282, 160] width 263 height 204
type textarea "}, "=-0.5")"
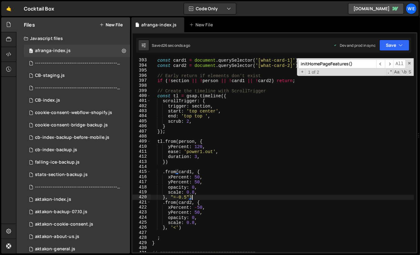
scroll to position [0, 0]
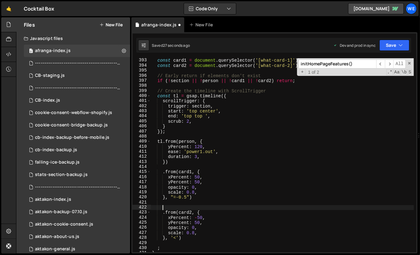
click at [201, 187] on div "const card1 = document . querySelector ( '[what-card-1]' ) ; const card2 = docu…" at bounding box center [282, 160] width 263 height 204
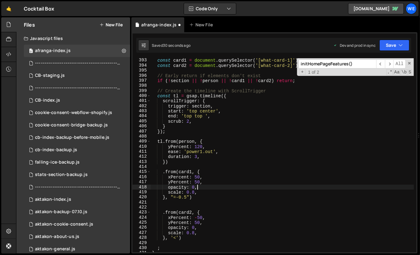
click at [212, 116] on div "const card1 = document . querySelector ( '[what-card-1]' ) ; const card2 = docu…" at bounding box center [282, 160] width 263 height 204
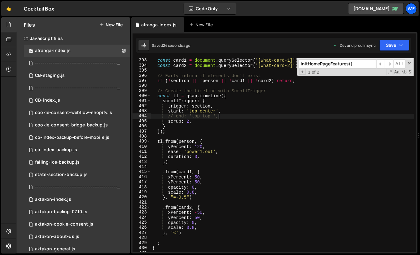
click at [208, 112] on div "const card1 = document . querySelector ( '[what-card-1]' ) ; const card2 = docu…" at bounding box center [282, 160] width 263 height 204
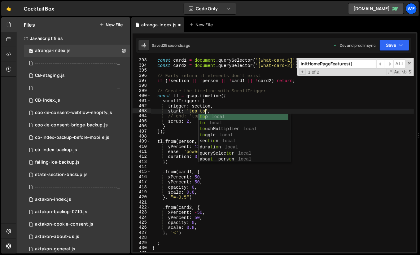
type textarea "start: 'top top',"
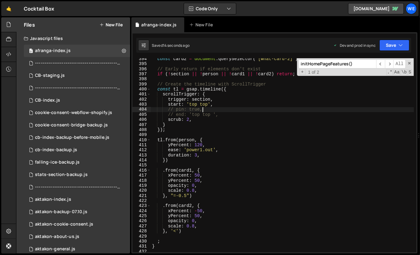
scroll to position [2035, 0]
click at [223, 114] on div "const card2 = document . querySelector ( '[what-card-2]' ) ; // Early return if…" at bounding box center [282, 158] width 263 height 204
click at [204, 103] on div "const card2 = document . querySelector ( '[what-card-2]' ) ; // Early return if…" at bounding box center [282, 158] width 263 height 204
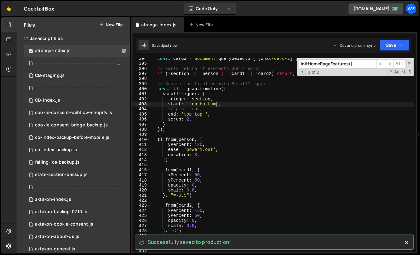
click at [189, 113] on div "const card2 = document . querySelector ( '[what-card-2]' ) ; // Early return if…" at bounding box center [282, 158] width 263 height 204
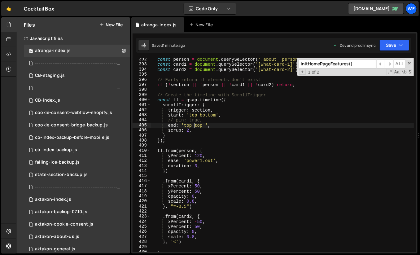
scroll to position [2029, 0]
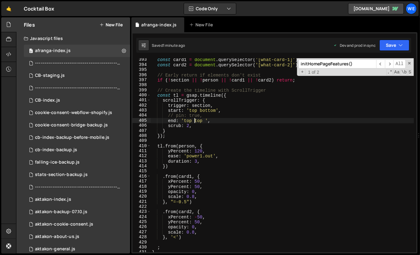
click at [203, 195] on div "const card1 = document . querySelector ( '[what-card-1]' ) ; const card2 = docu…" at bounding box center [282, 159] width 263 height 204
type textarea "scale: 0.8,"
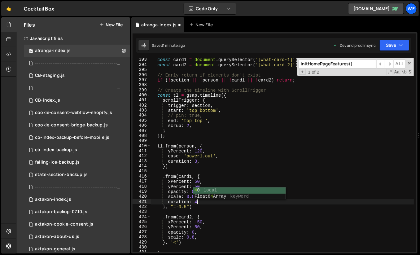
scroll to position [0, 3]
click at [204, 203] on div "const card1 = document . querySelector ( '[what-card-1]' ) ; const card2 = docu…" at bounding box center [282, 159] width 263 height 204
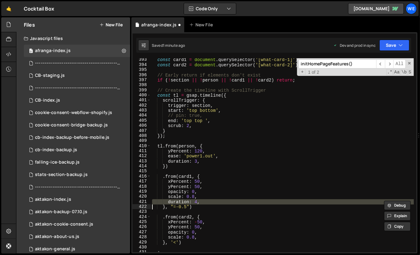
click at [201, 241] on div "const card1 = document . querySelector ( '[what-card-1]' ) ; const card2 = docu…" at bounding box center [282, 159] width 263 height 204
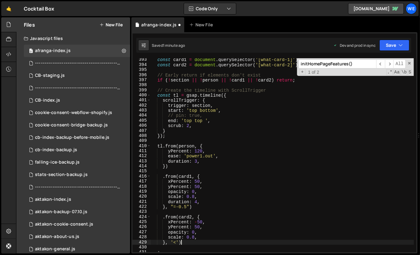
scroll to position [0, 2]
click at [201, 237] on div "const card1 = document . querySelector ( '[what-card-1]' ) ; const card2 = docu…" at bounding box center [282, 159] width 263 height 204
type textarea "scale: 0.8,"
paste textarea
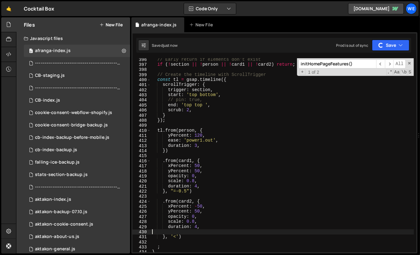
scroll to position [2044, 0]
click at [193, 180] on div "// Early return if elements don't exist if ( ! section || ! person || ! card1 |…" at bounding box center [282, 159] width 263 height 204
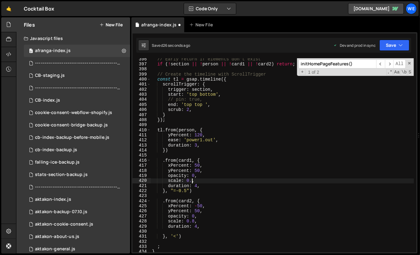
scroll to position [0, 3]
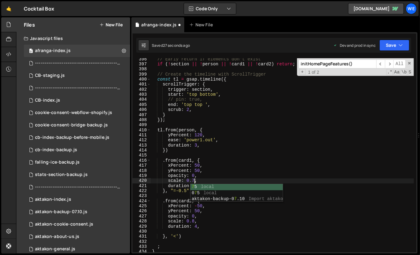
click at [198, 220] on div "// Early return if elements don't exist if ( ! section || ! person || ! card1 |…" at bounding box center [282, 159] width 263 height 204
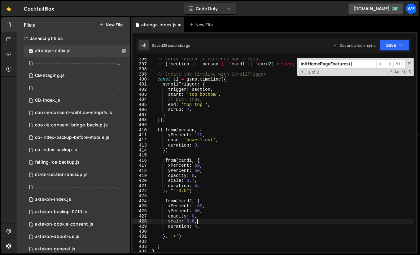
click at [195, 219] on div "// Early return if elements don't exist if ( ! section || ! person || ! card1 |…" at bounding box center [282, 159] width 263 height 204
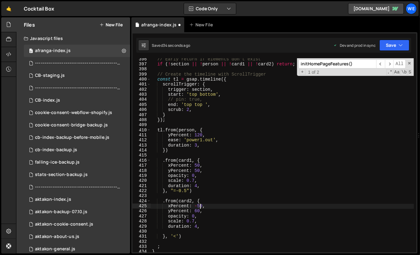
scroll to position [0, 3]
type textarea ".from(card2, {"
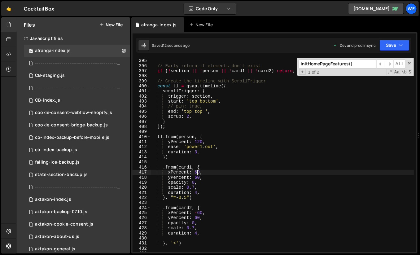
scroll to position [2028, 0]
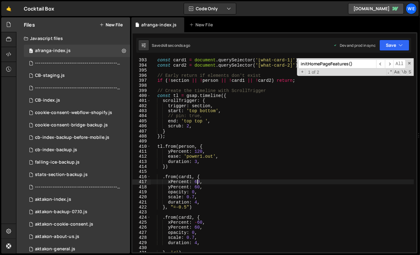
click at [189, 120] on div "const card1 = document . querySelector ( '[what-card-1]' ) ; const card2 = docu…" at bounding box center [282, 160] width 263 height 204
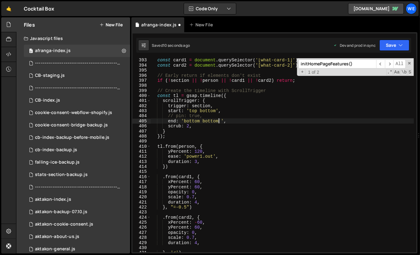
scroll to position [0, 4]
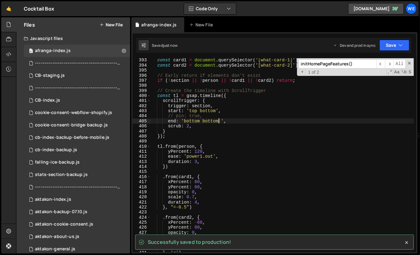
type textarea "end: 'bottom bottom ',"
